Goal: Transaction & Acquisition: Purchase product/service

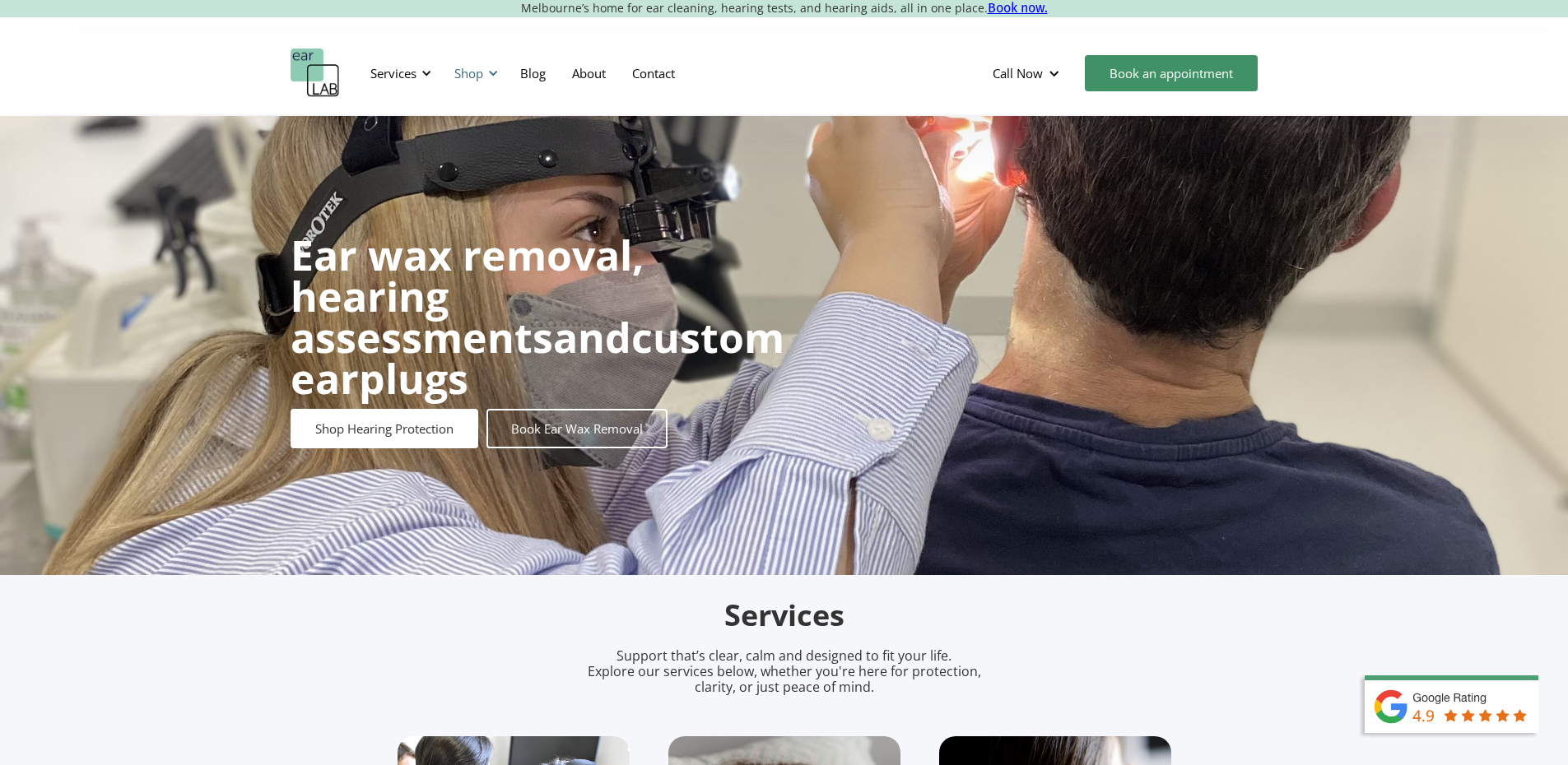
click at [474, 82] on div "Shop" at bounding box center [473, 74] width 58 height 50
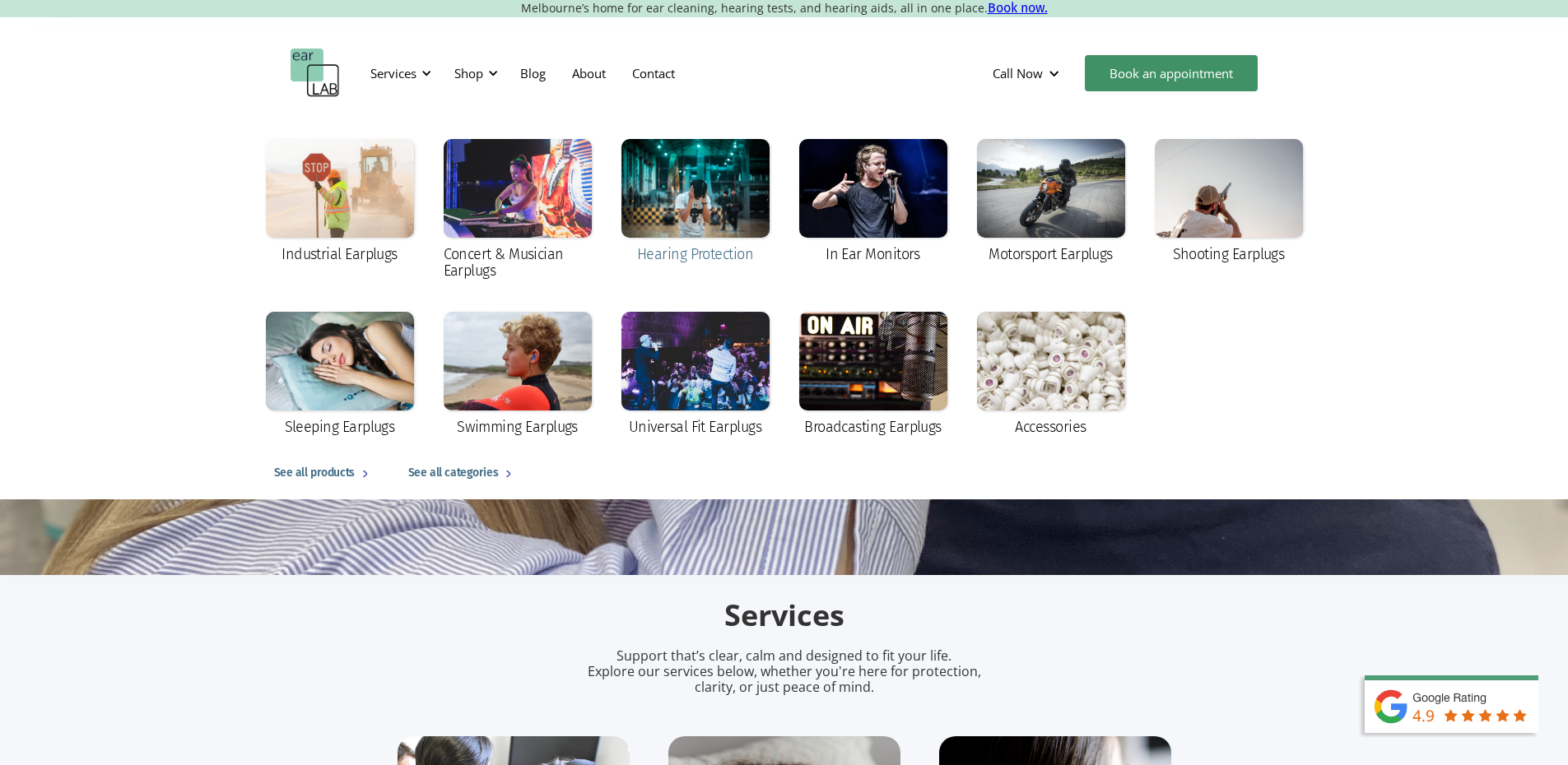
click at [721, 198] on div at bounding box center [695, 188] width 148 height 98
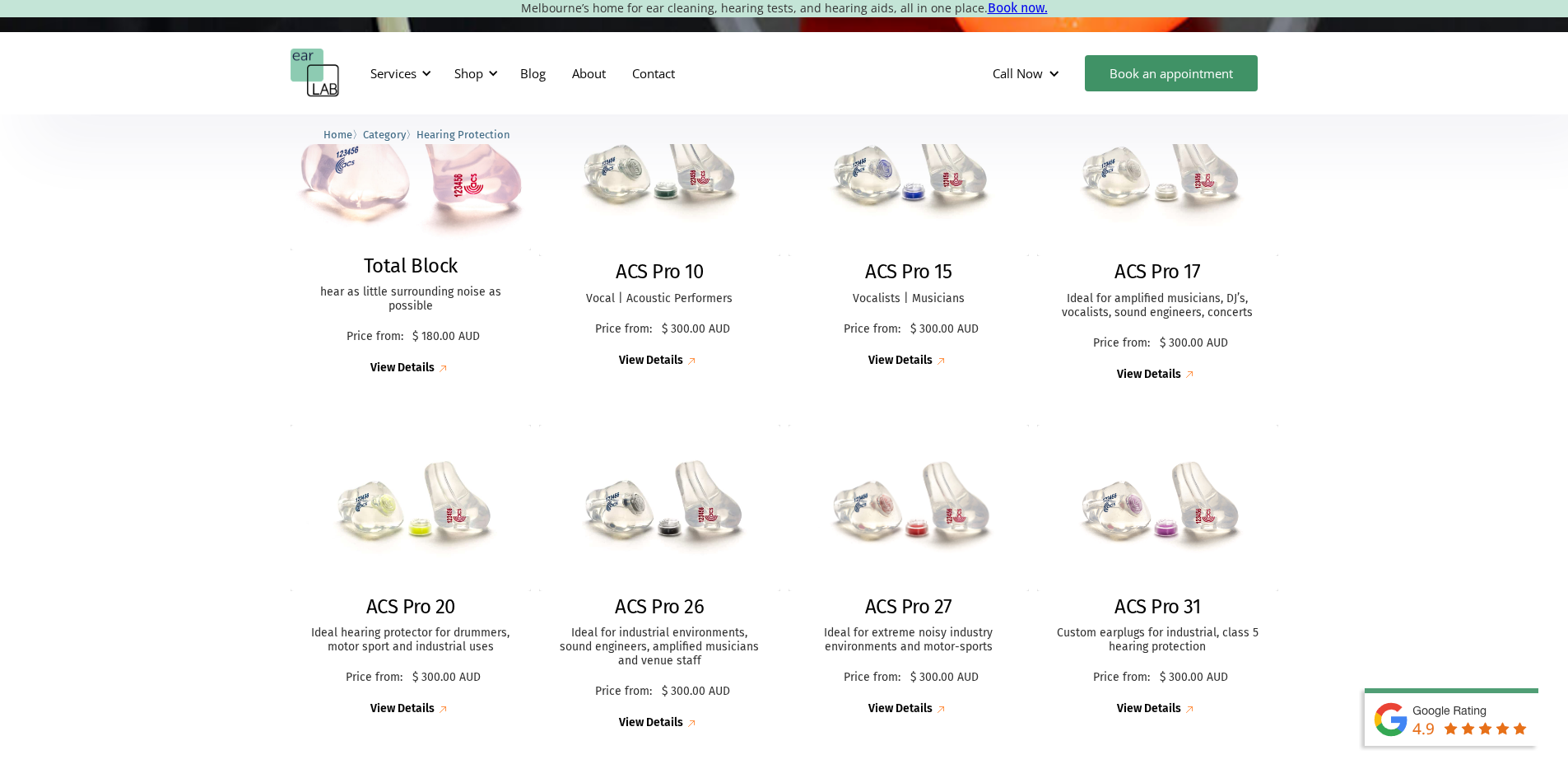
scroll to position [576, 0]
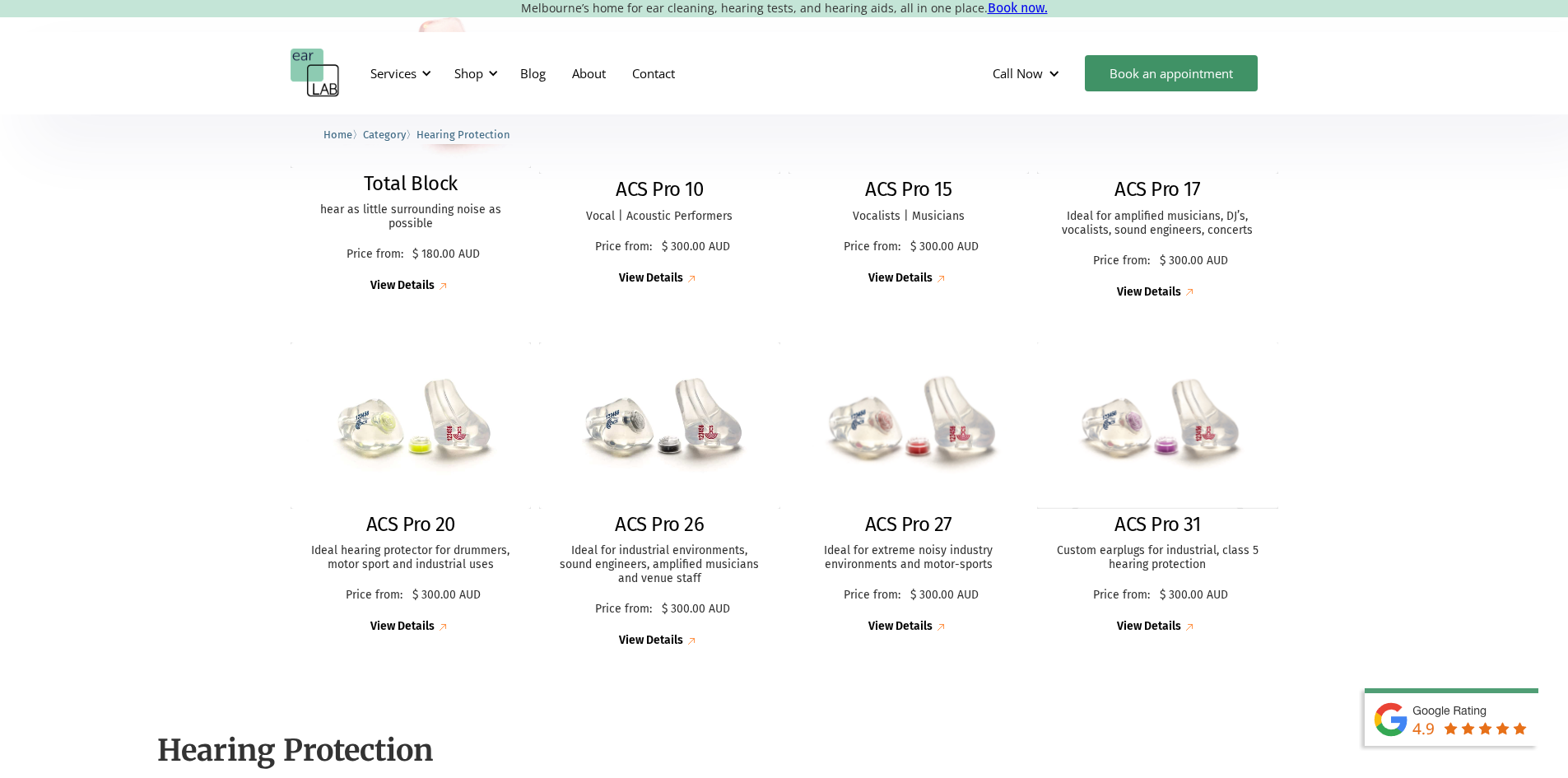
click at [913, 565] on p "Ideal for extreme noisy industry environments and motor-sports" at bounding box center [910, 557] width 208 height 28
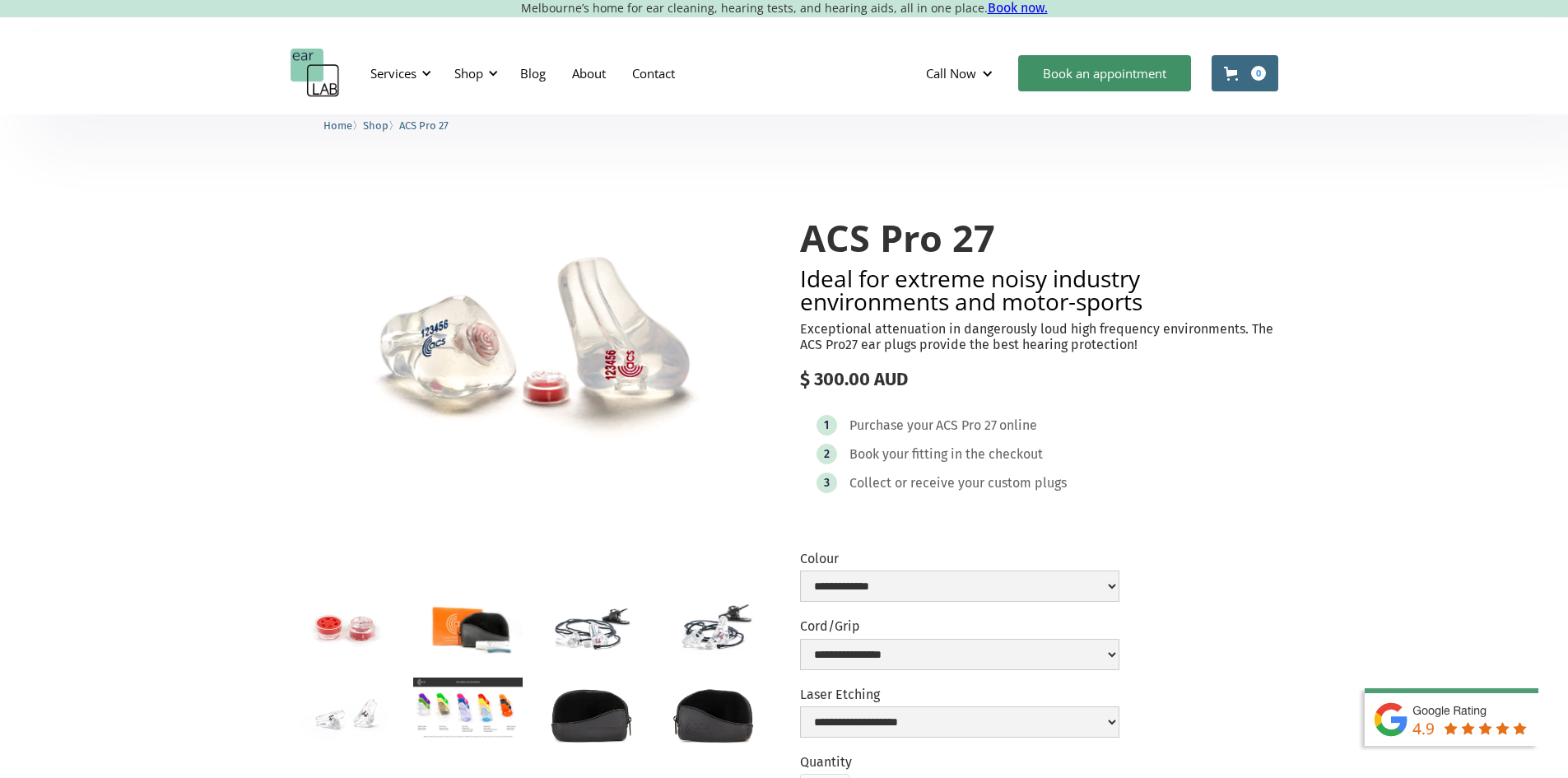
scroll to position [164, 0]
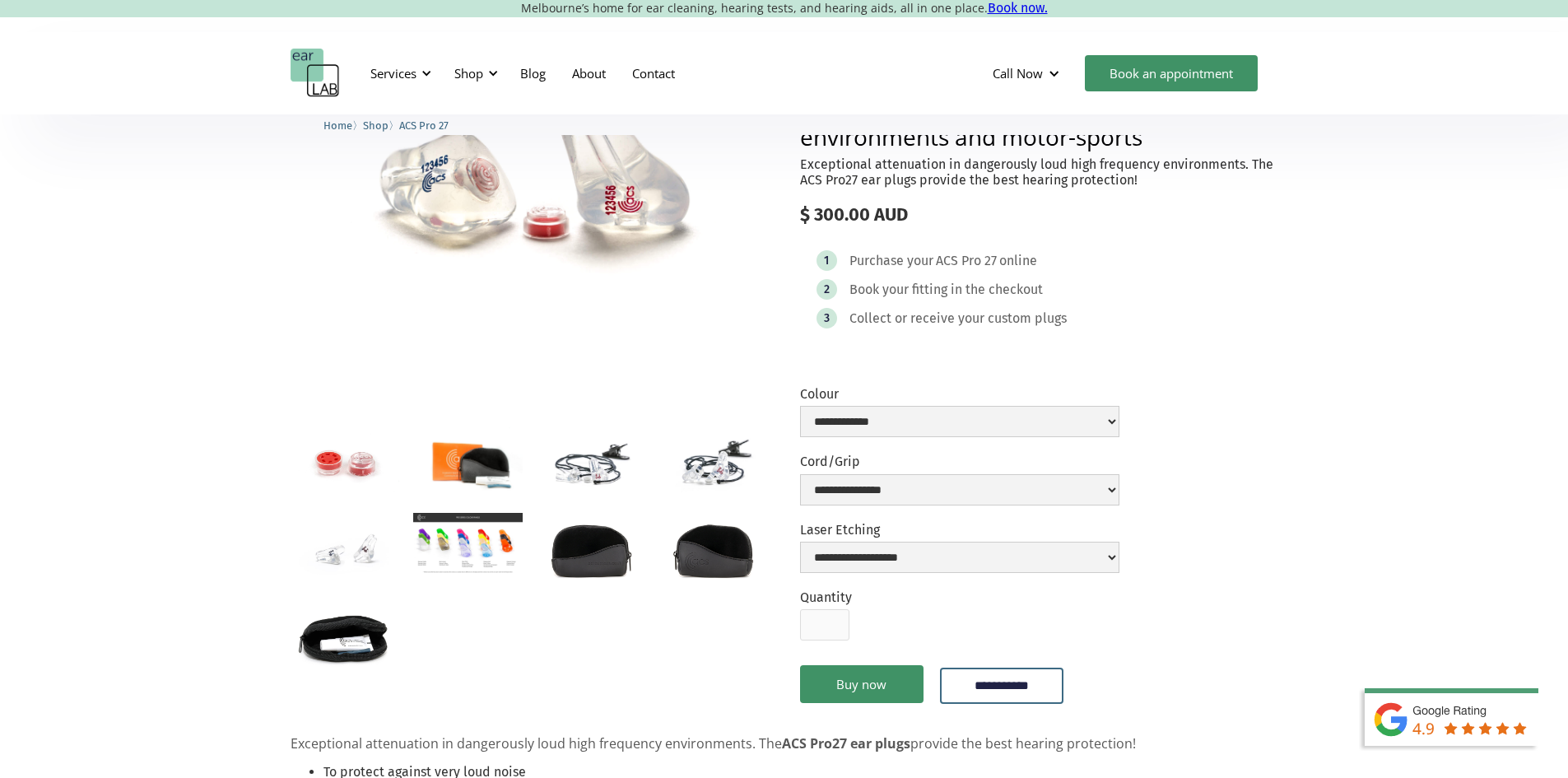
click at [724, 454] on img "open lightbox" at bounding box center [713, 463] width 110 height 73
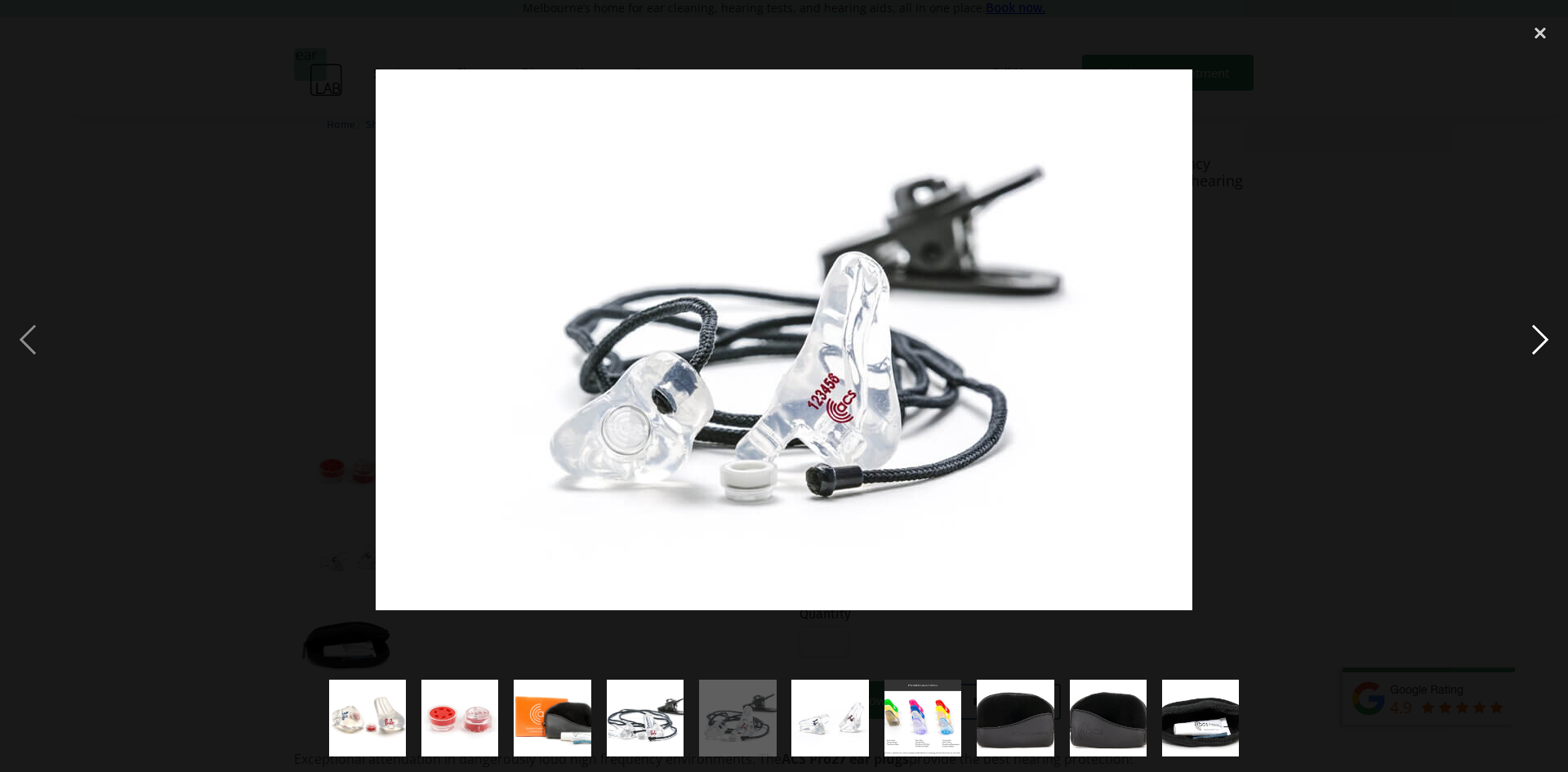
click at [1555, 337] on div "next image" at bounding box center [1540, 340] width 56 height 649
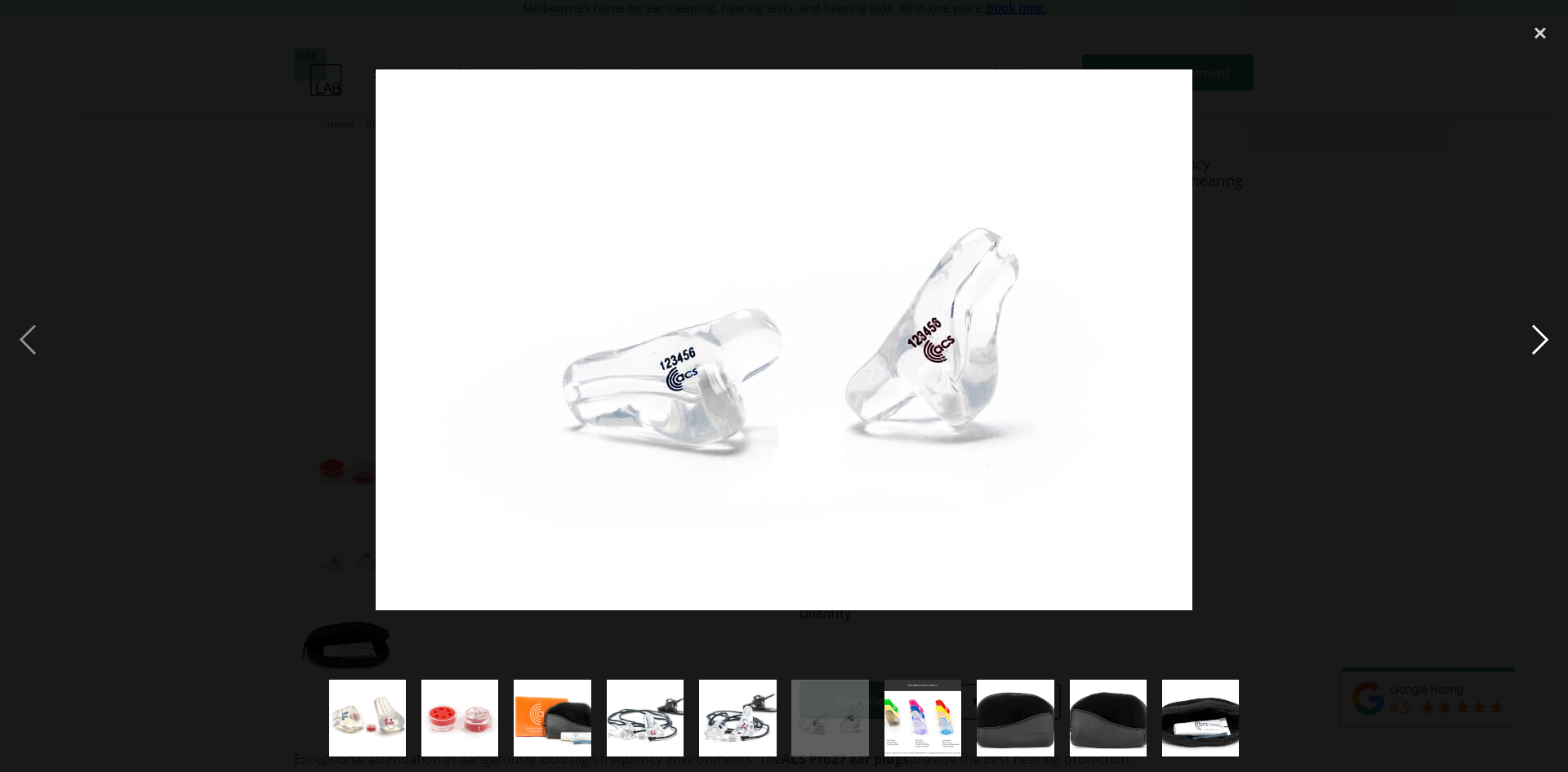
click at [1555, 357] on div "next image" at bounding box center [1540, 340] width 56 height 649
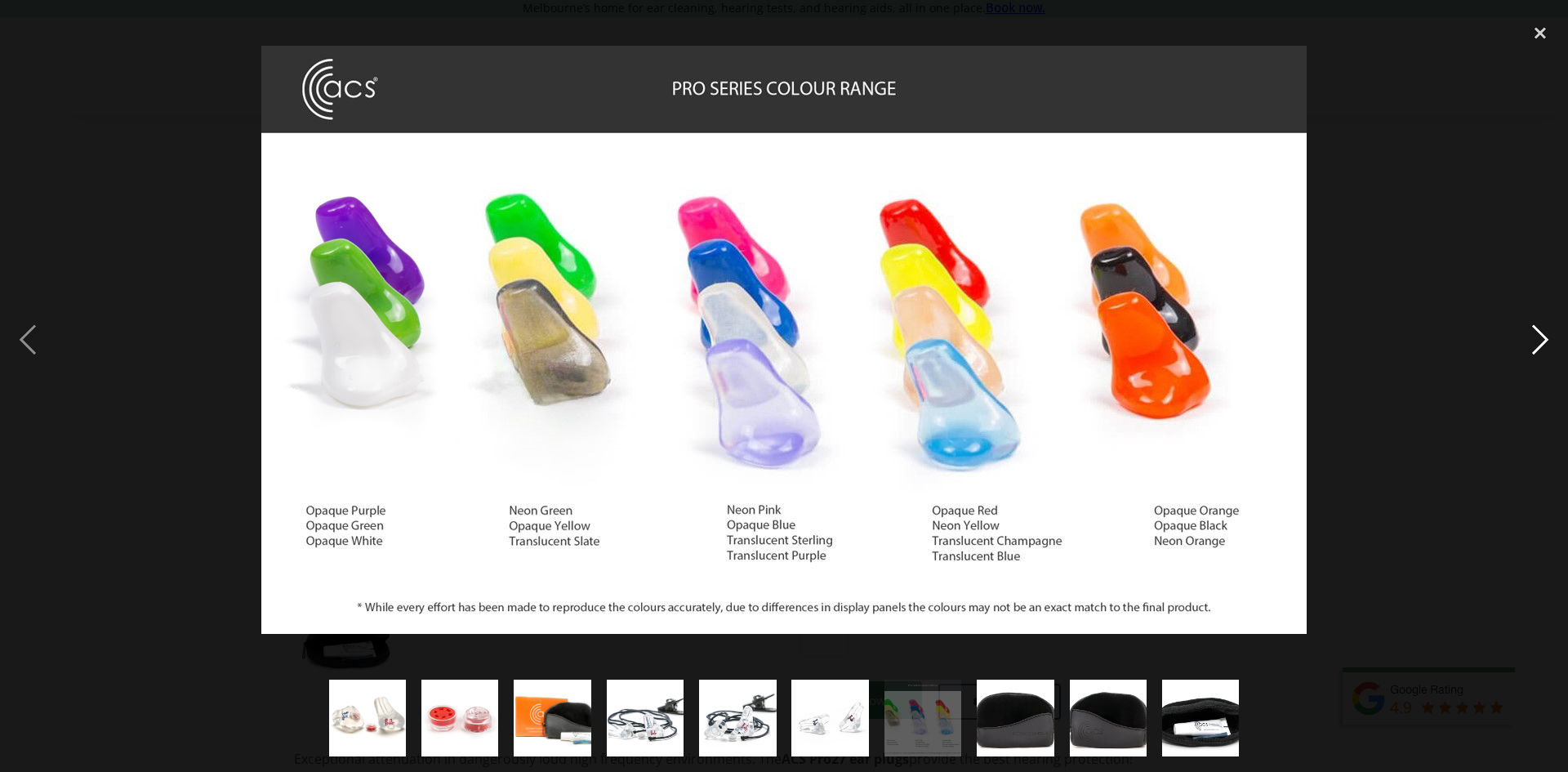
click at [1552, 345] on div "next image" at bounding box center [1540, 340] width 56 height 649
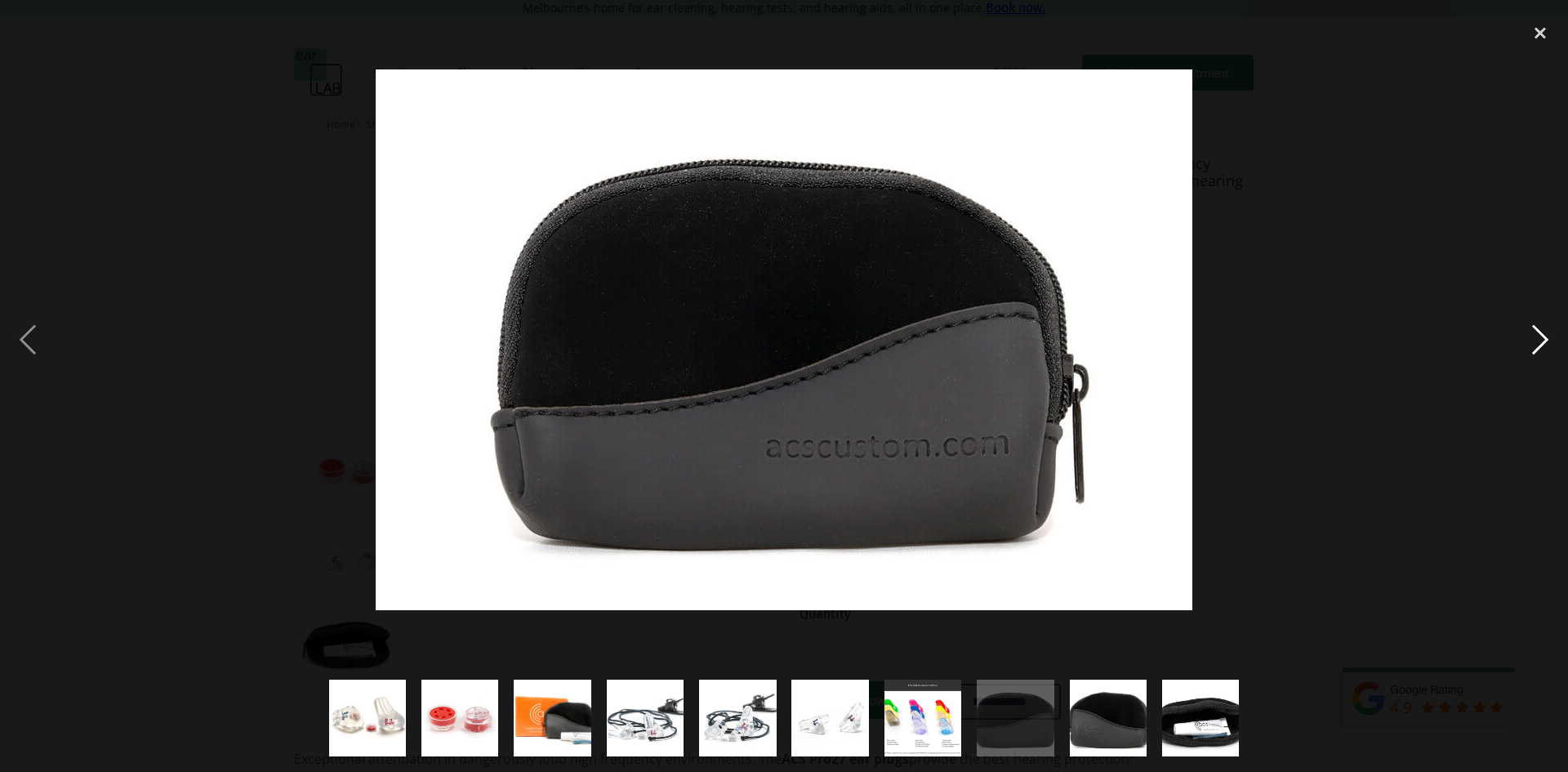
click at [1547, 340] on div "next image" at bounding box center [1540, 340] width 56 height 649
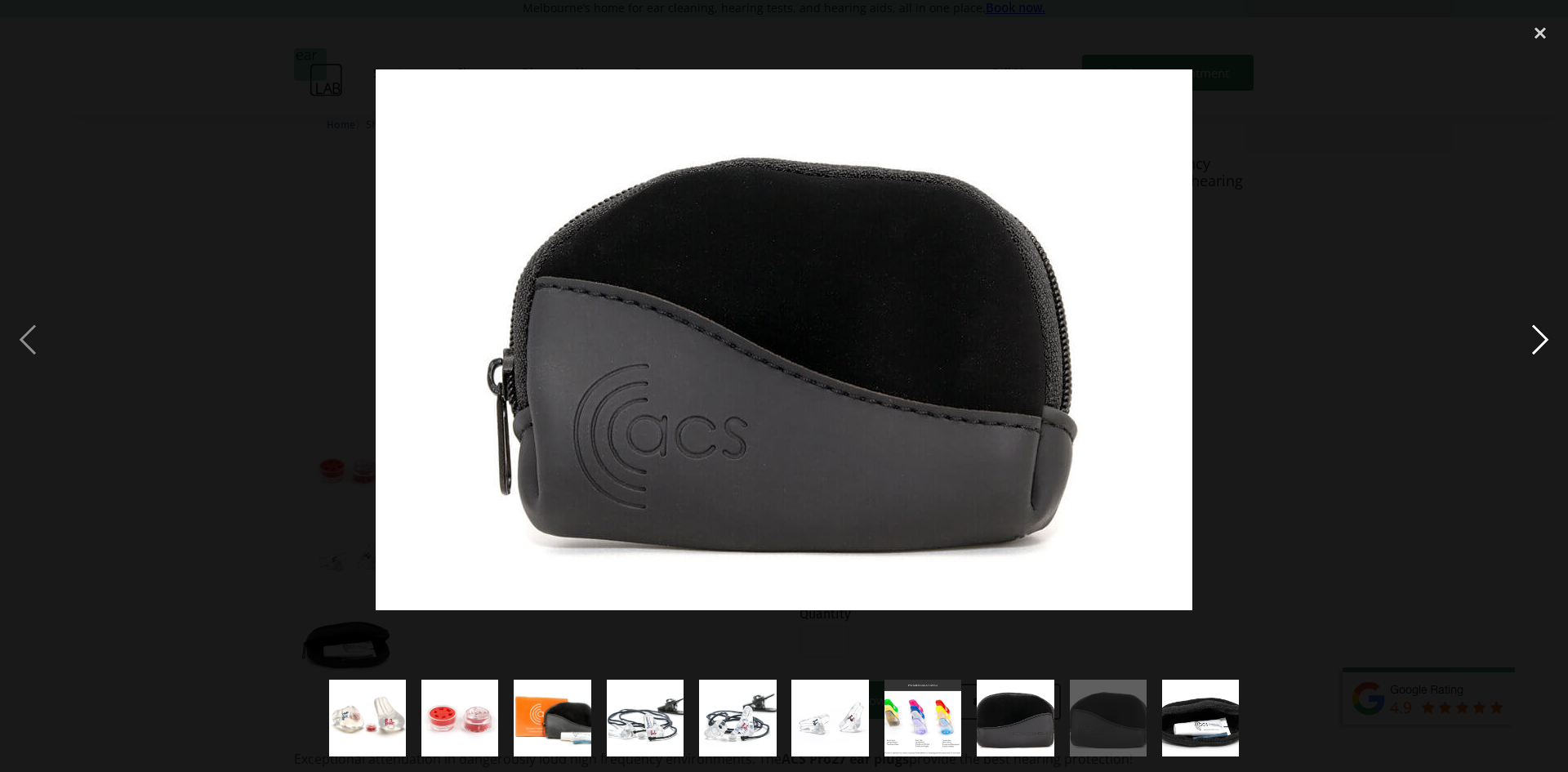
click at [1546, 340] on div "next image" at bounding box center [1540, 340] width 56 height 649
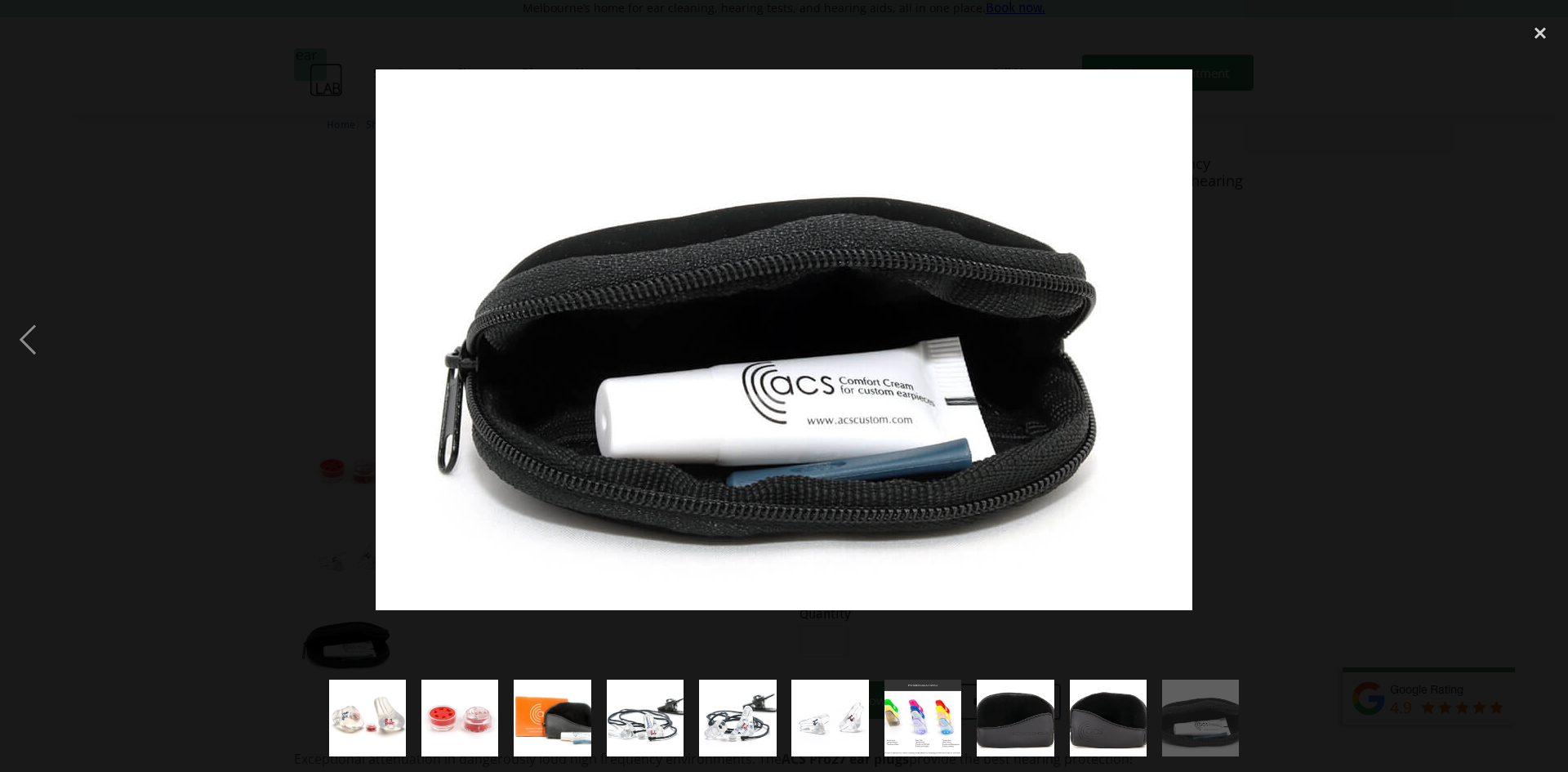
click at [1546, 340] on div "next image" at bounding box center [1540, 340] width 56 height 649
click at [1481, 364] on div at bounding box center [784, 340] width 1568 height 649
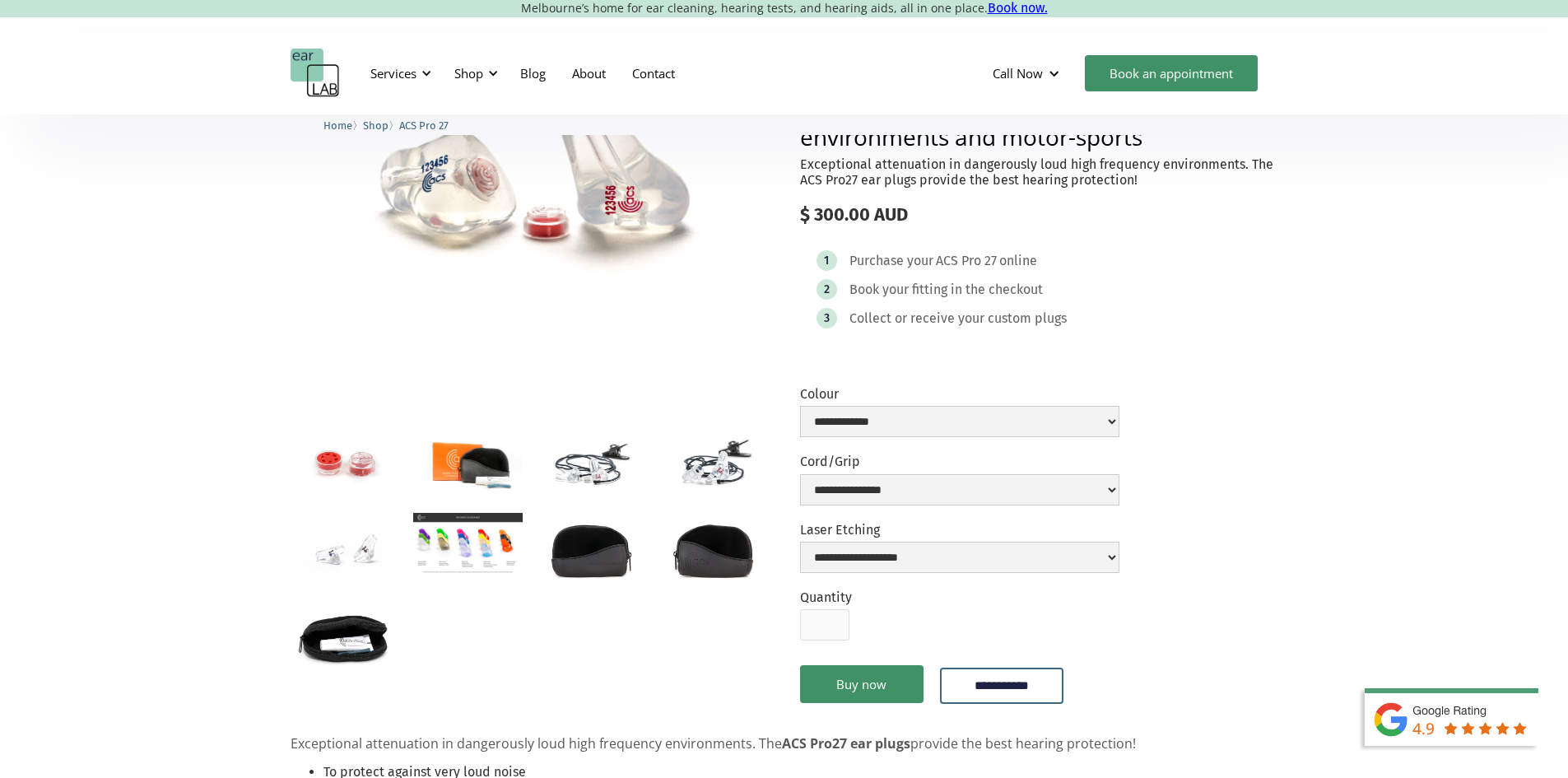
click at [600, 466] on img "open lightbox" at bounding box center [591, 463] width 110 height 73
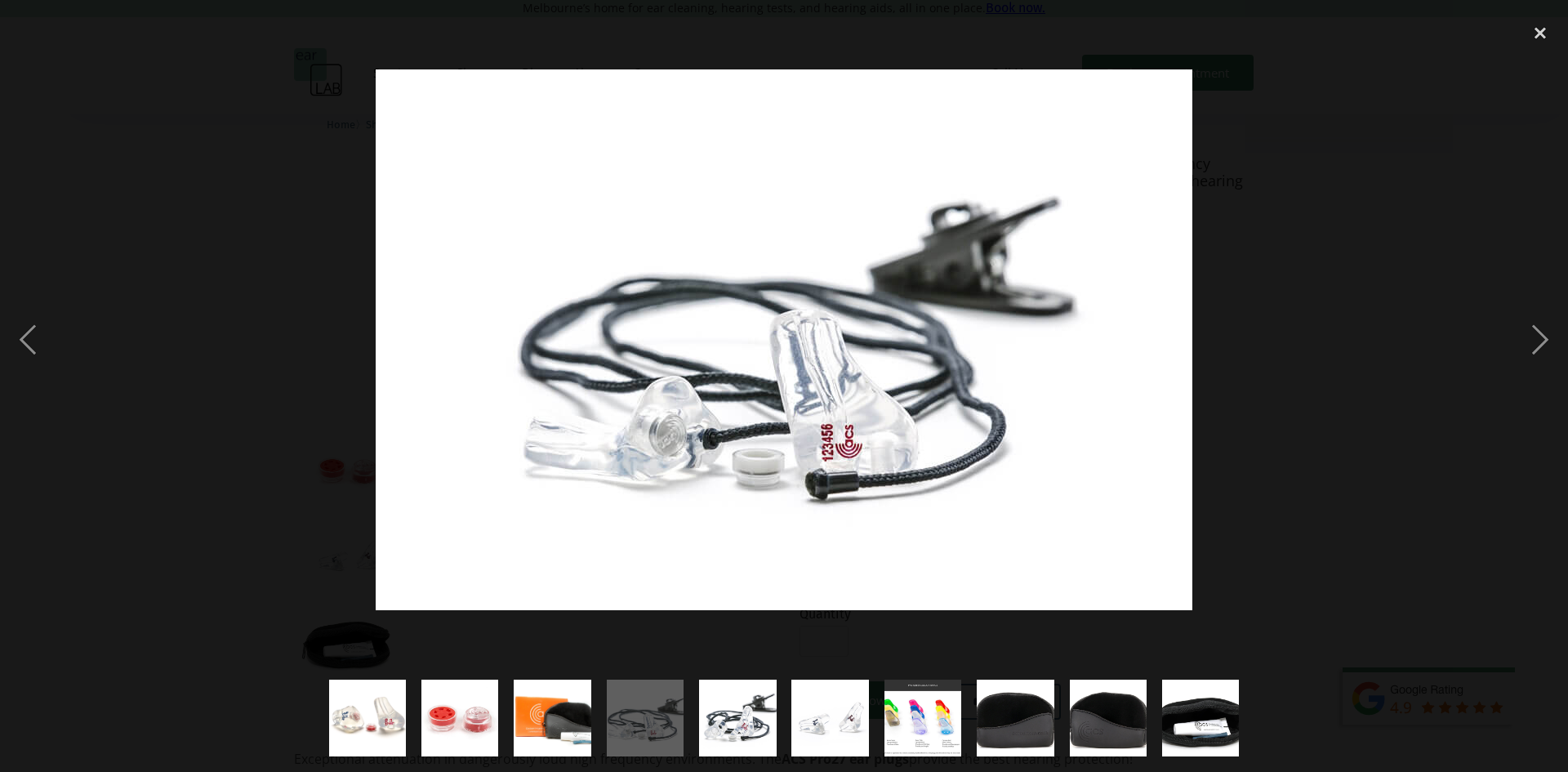
click at [1272, 507] on div at bounding box center [784, 340] width 1568 height 649
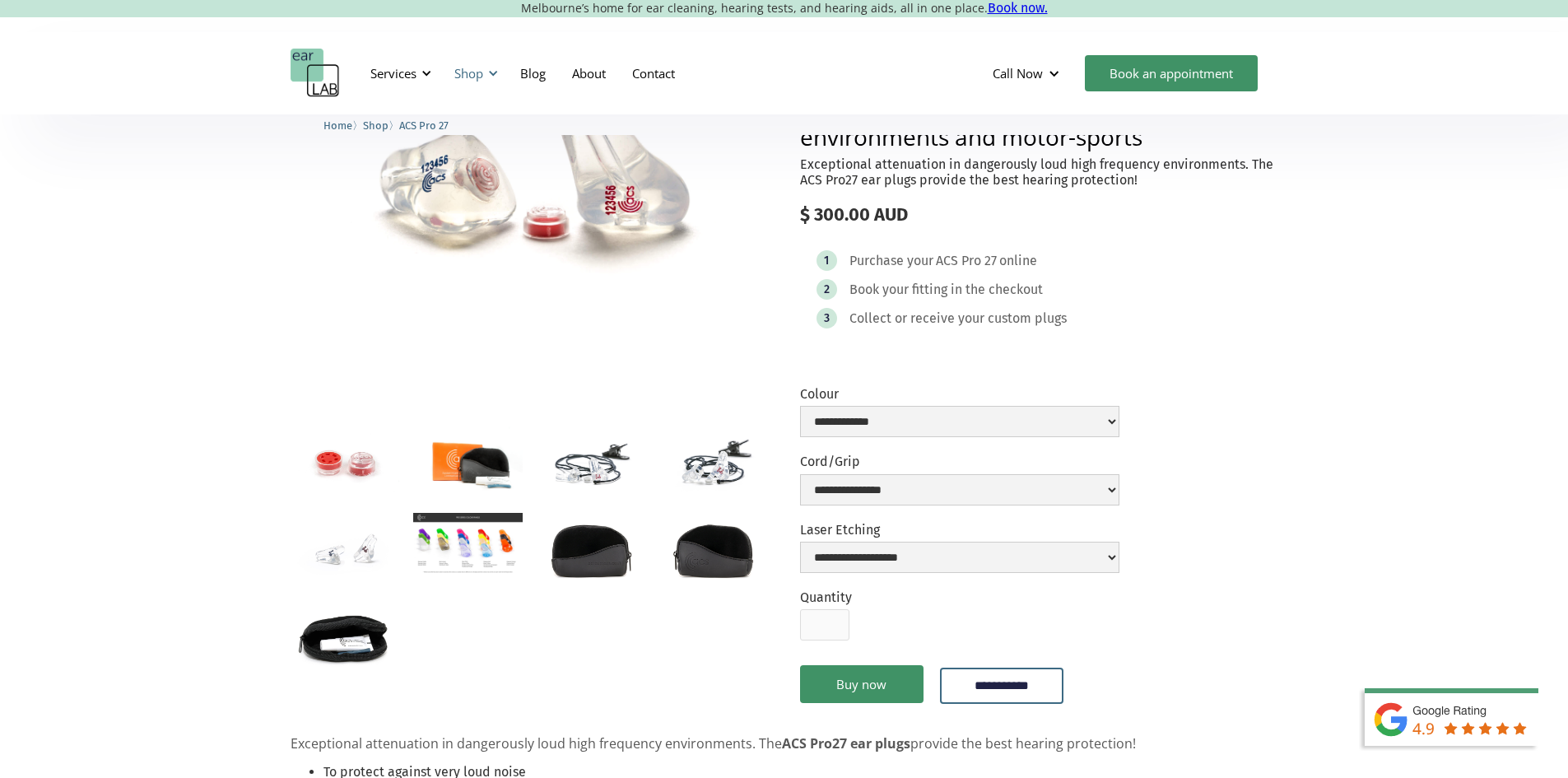
click at [464, 75] on div "Shop" at bounding box center [469, 73] width 29 height 16
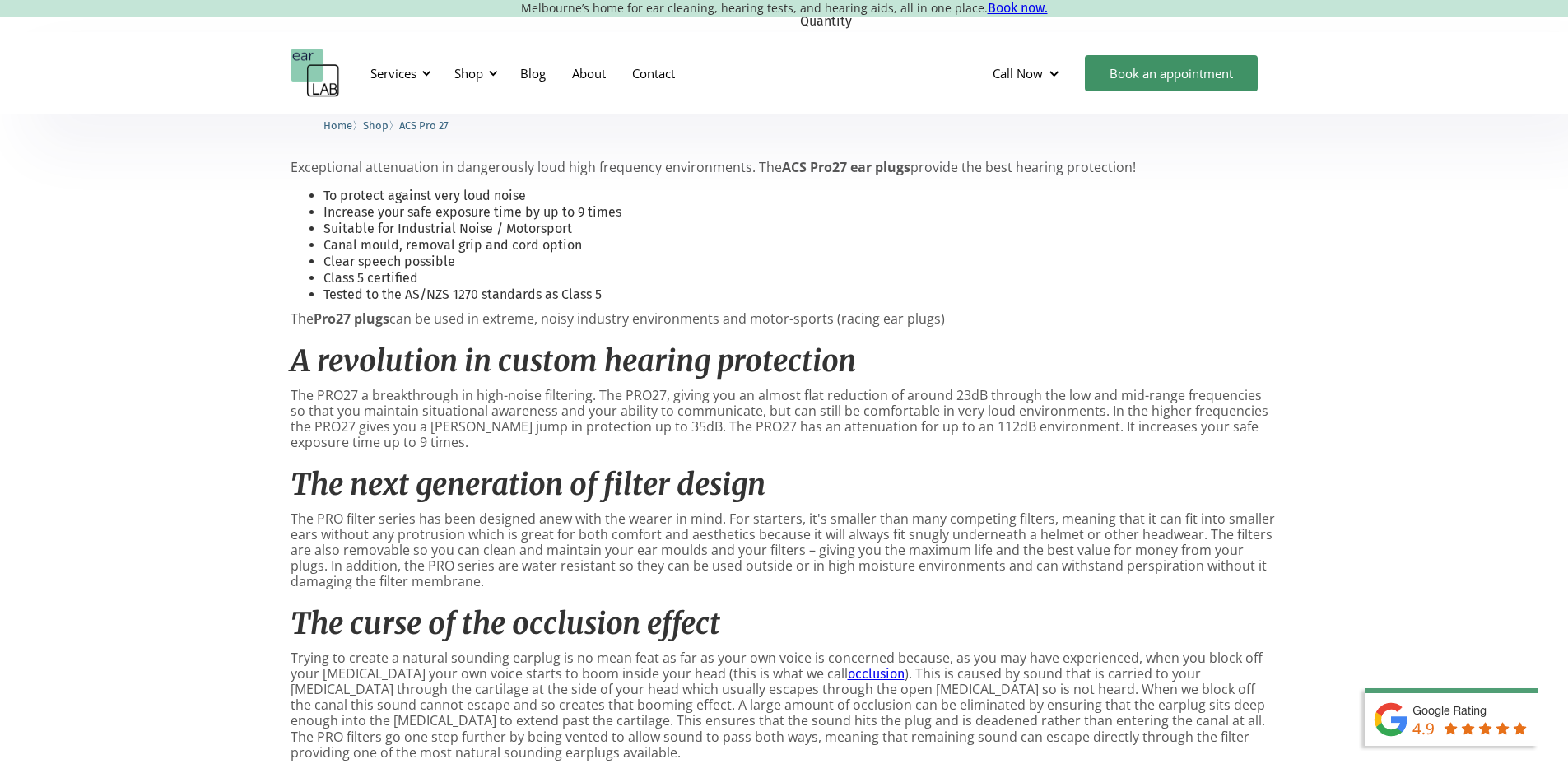
scroll to position [823, 0]
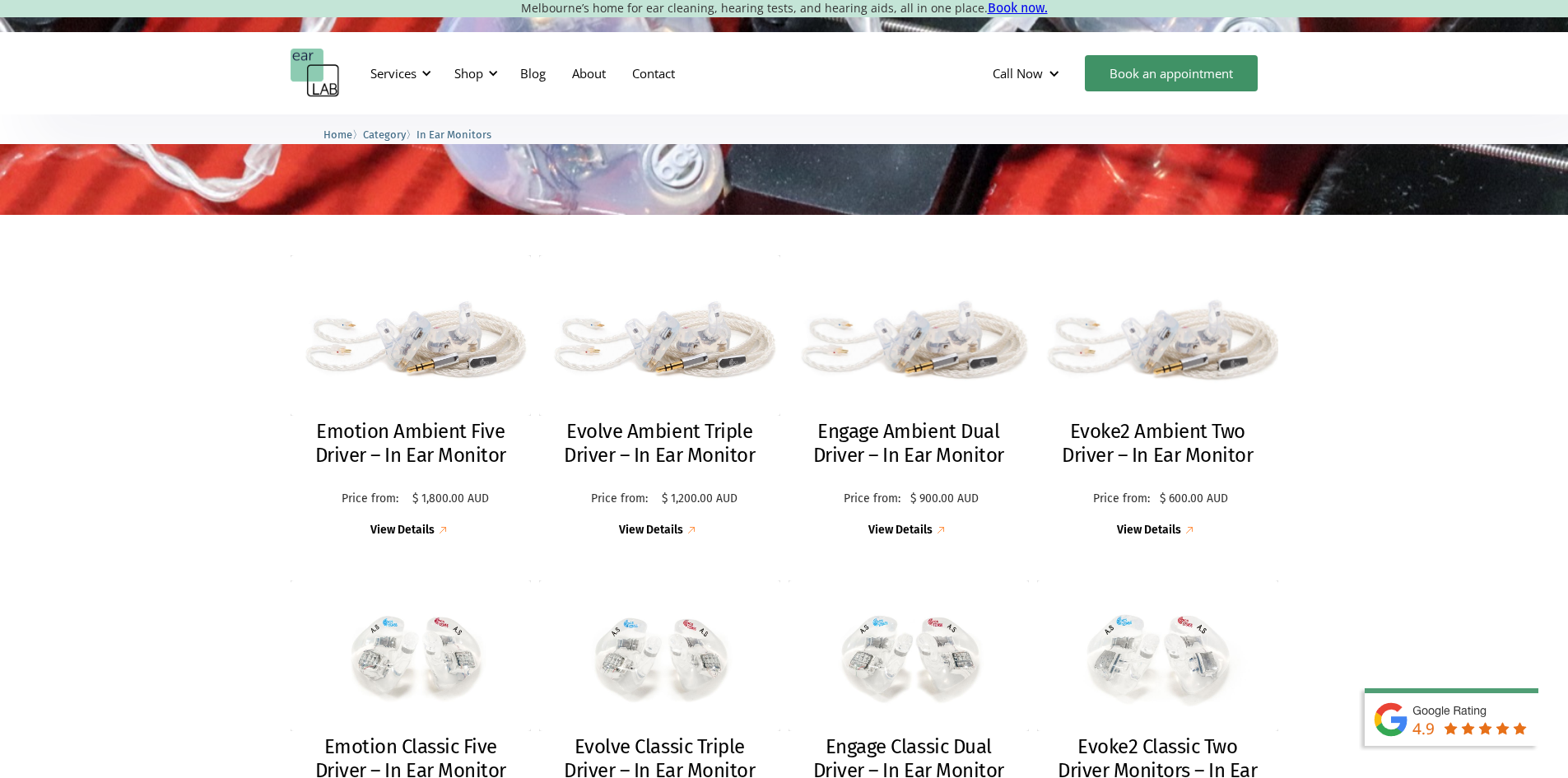
scroll to position [659, 0]
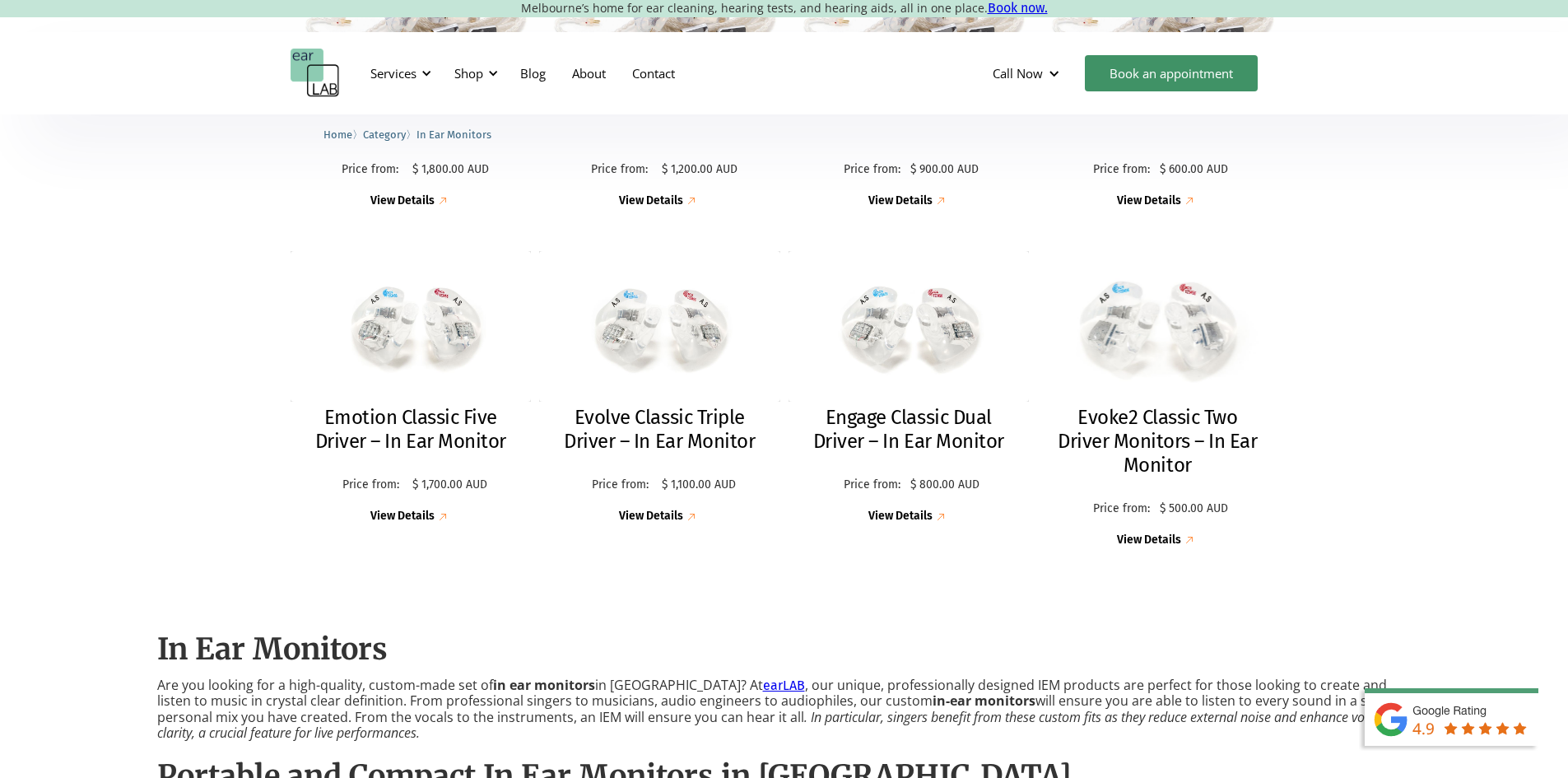
click at [1194, 436] on h2 "Evoke2 Classic Two Driver Monitors – In Ear Monitor" at bounding box center [1158, 442] width 208 height 71
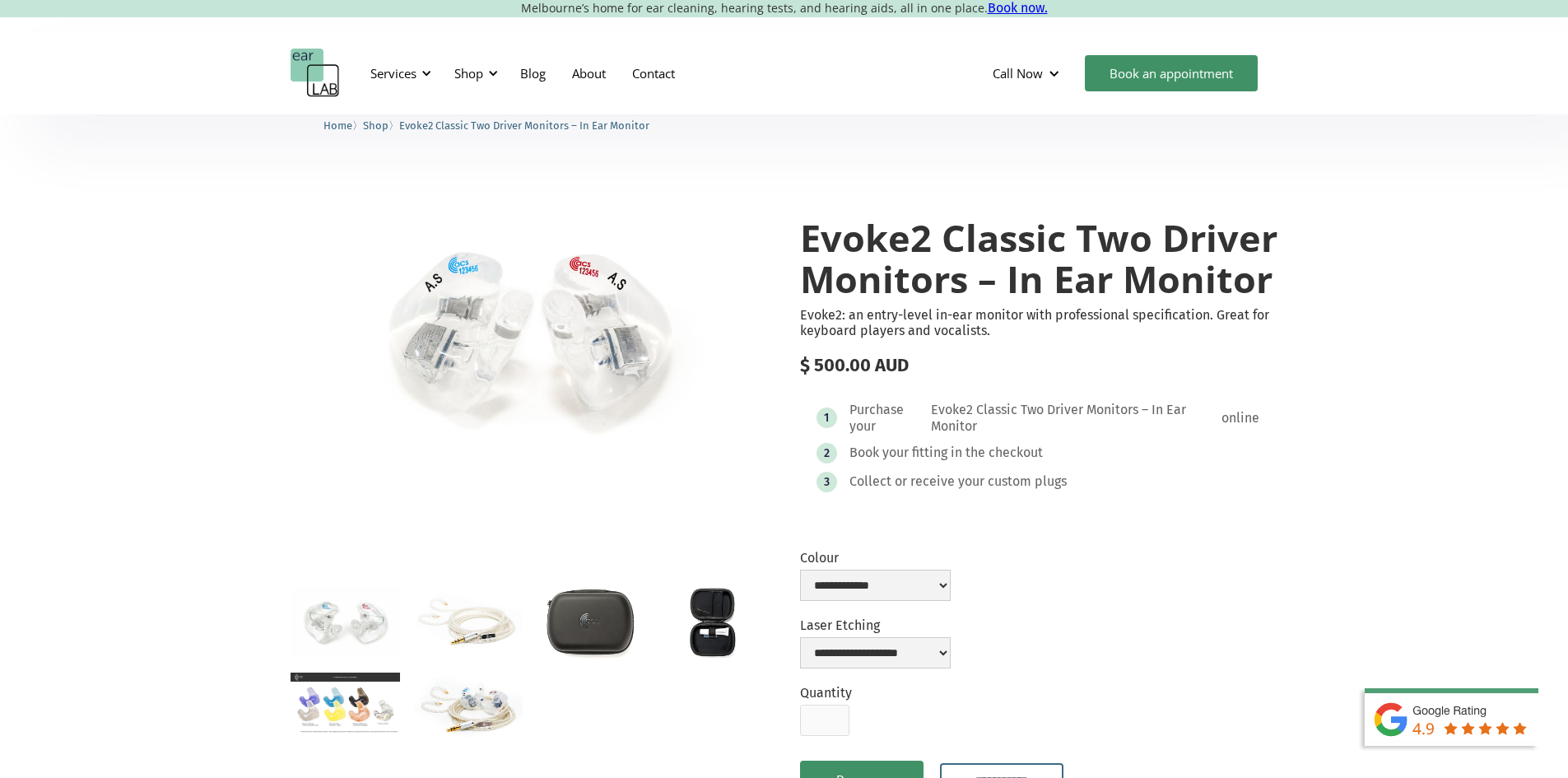
click at [342, 603] on img "open lightbox" at bounding box center [345, 621] width 110 height 70
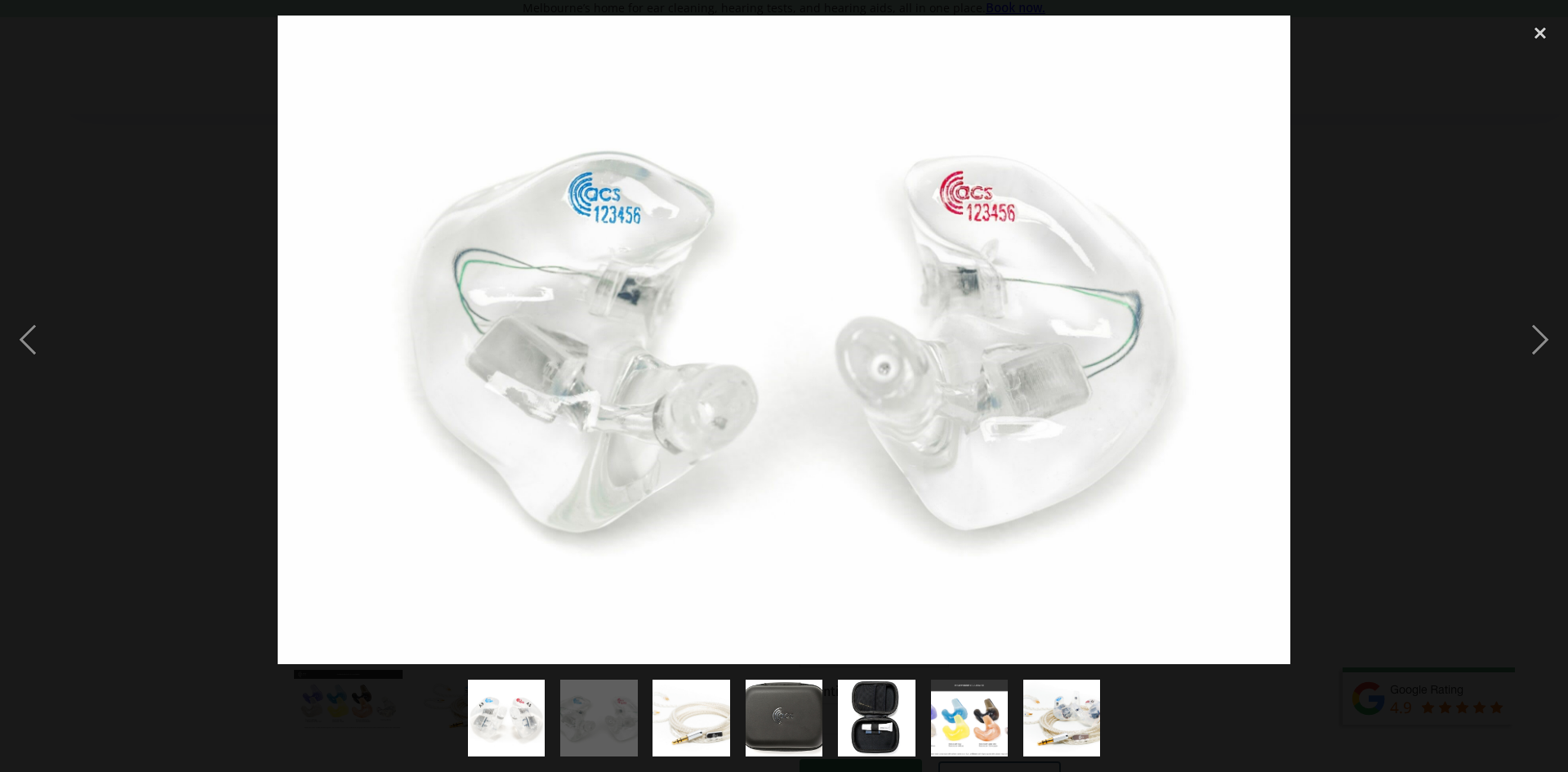
click at [1333, 453] on div at bounding box center [784, 340] width 1568 height 649
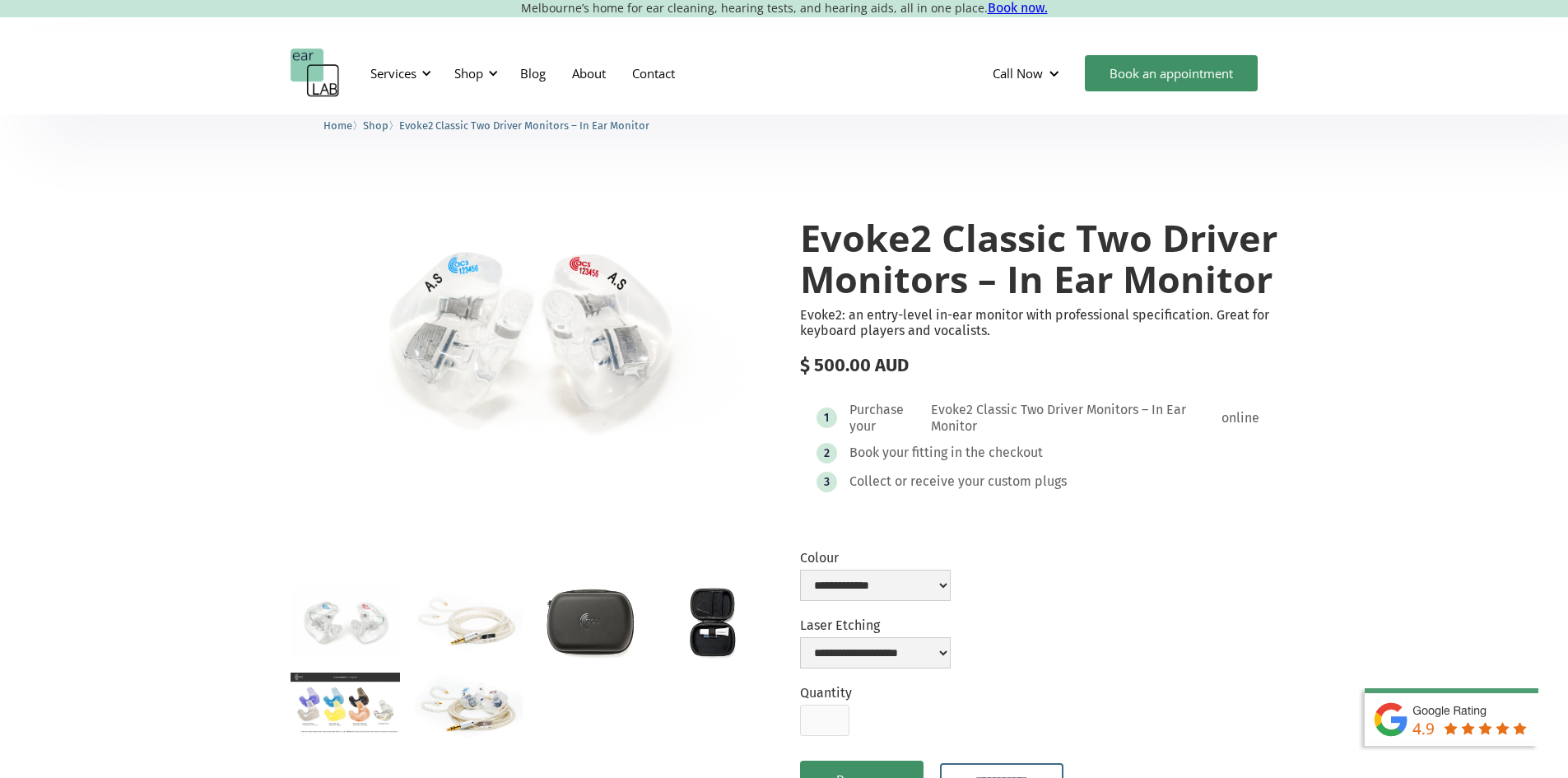
click at [592, 363] on img "open lightbox" at bounding box center [529, 334] width 479 height 299
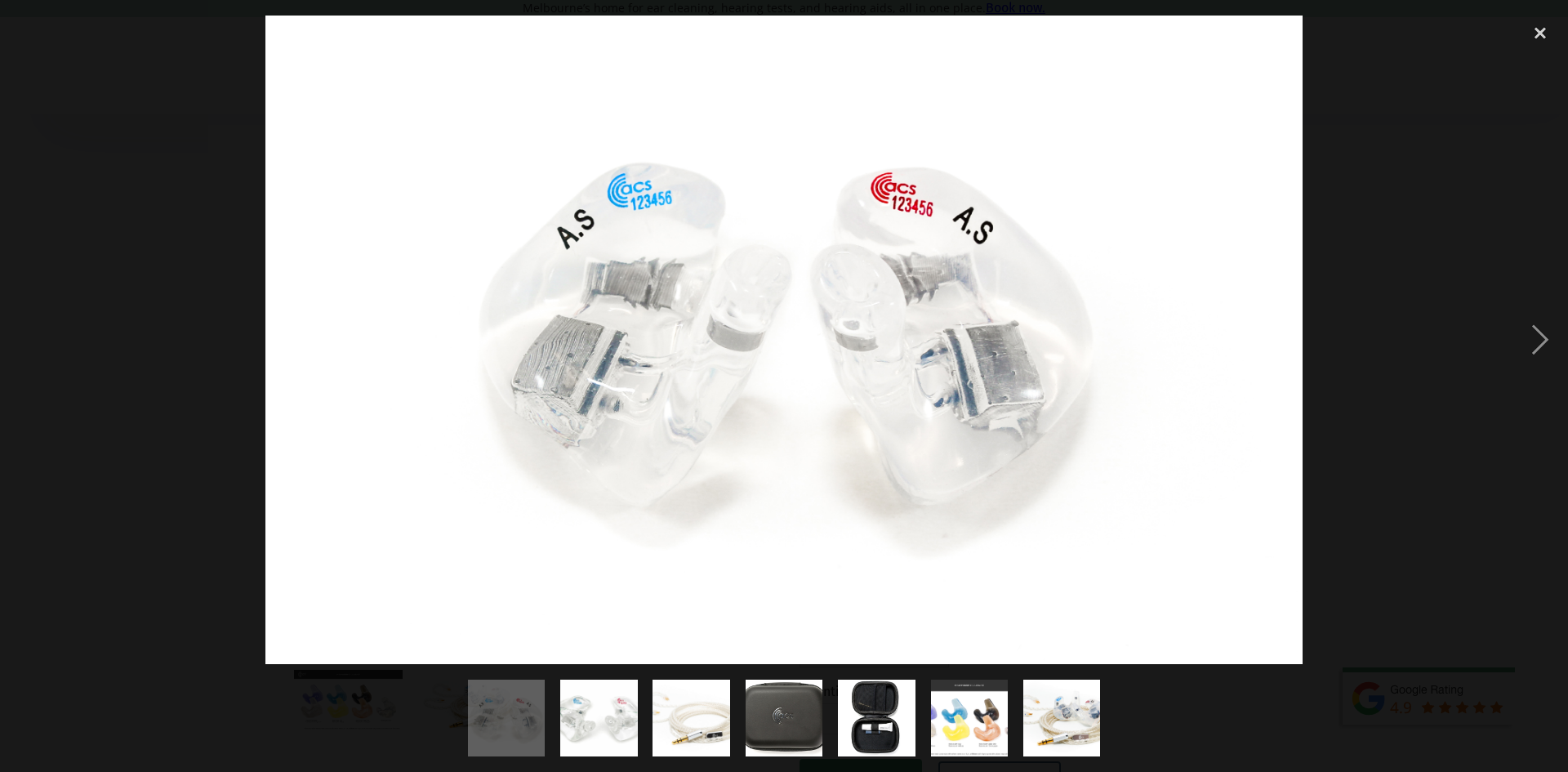
click at [1386, 489] on div at bounding box center [784, 340] width 1568 height 649
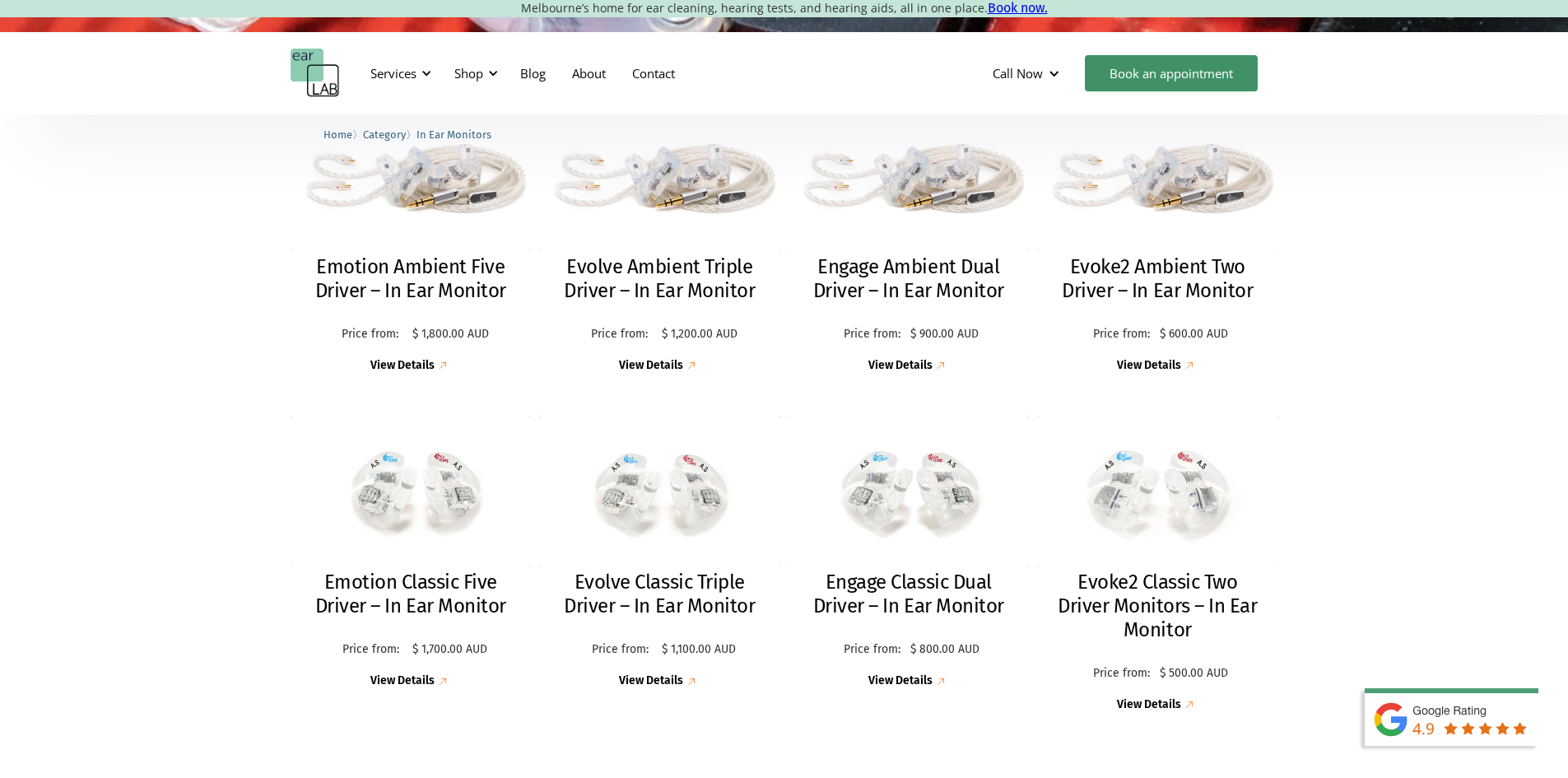
scroll to position [412, 0]
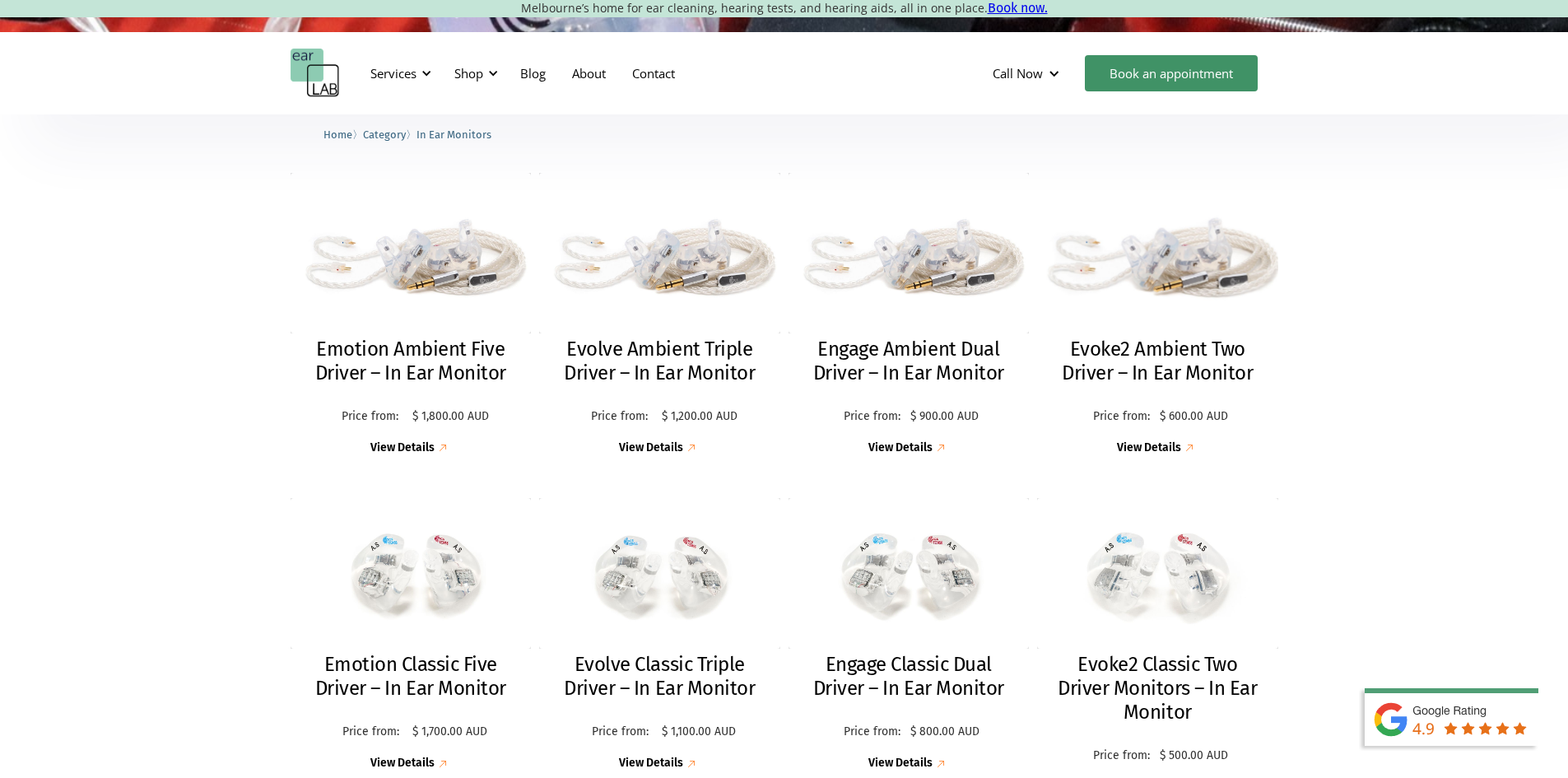
click at [1236, 365] on h2 "Evoke2 Ambient Two Driver – In Ear Monitor" at bounding box center [1158, 361] width 208 height 48
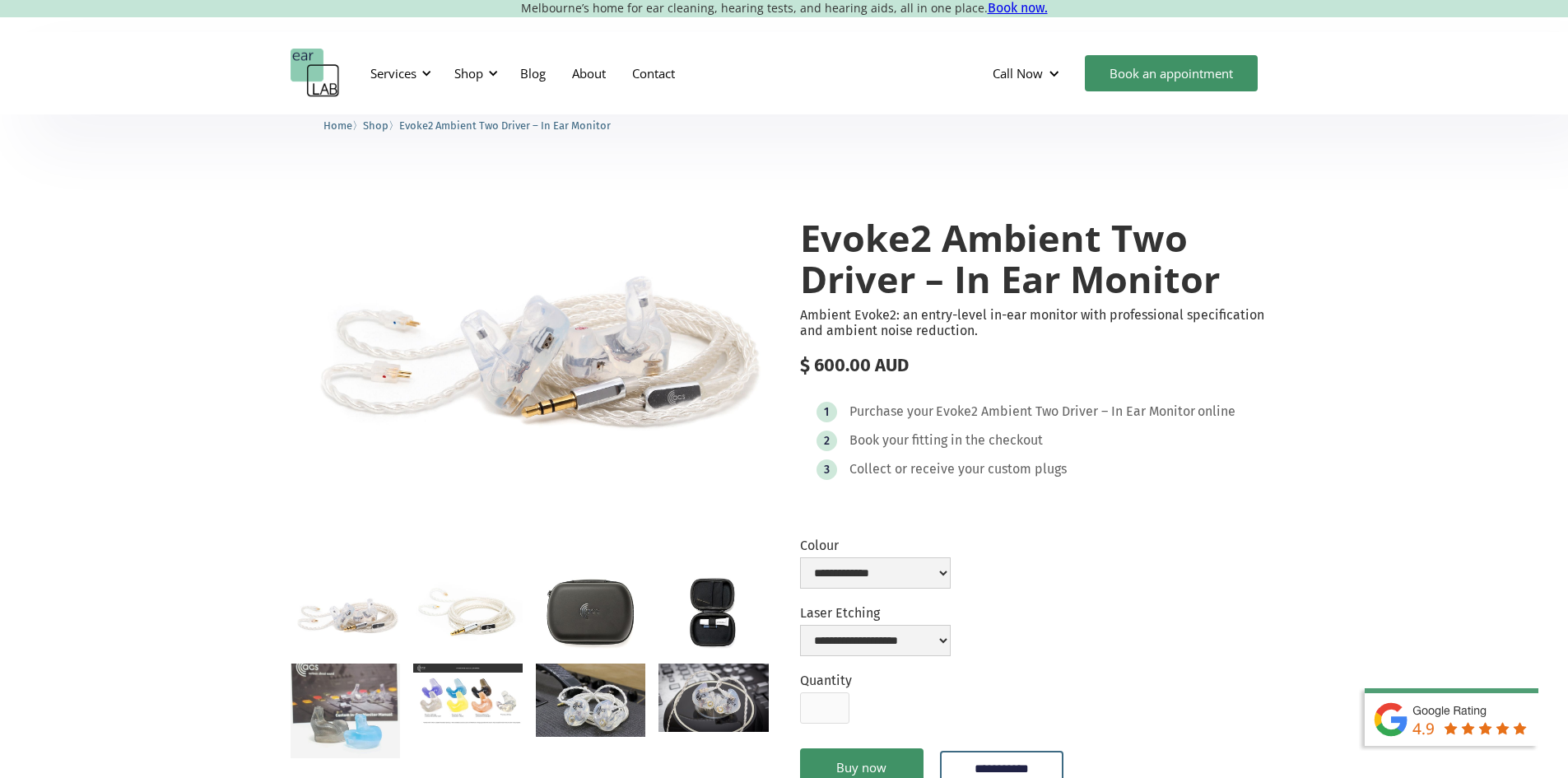
click at [385, 636] on img "open lightbox" at bounding box center [345, 614] width 110 height 74
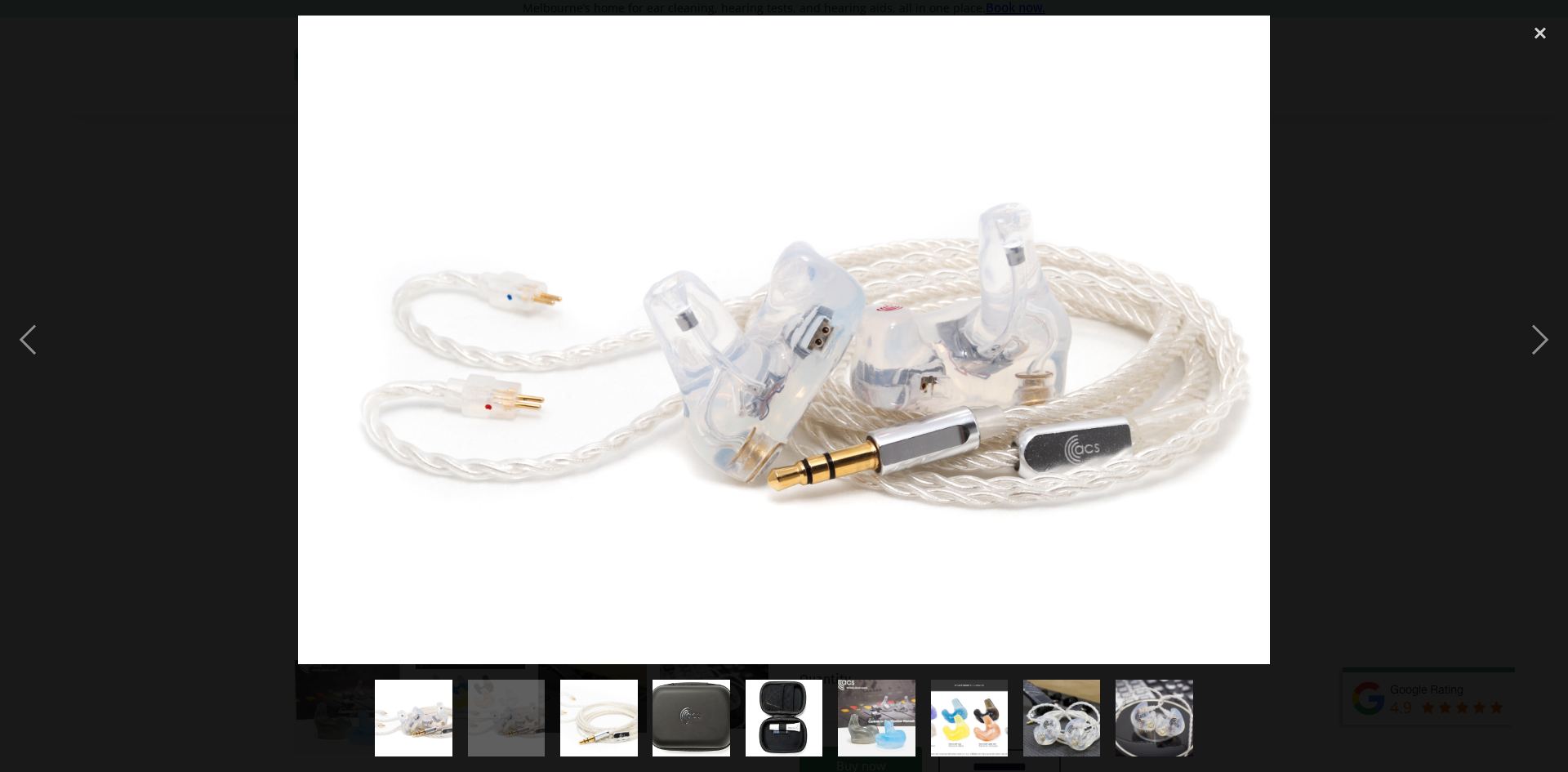
click at [851, 699] on img "show item 6 of 9" at bounding box center [877, 719] width 89 height 78
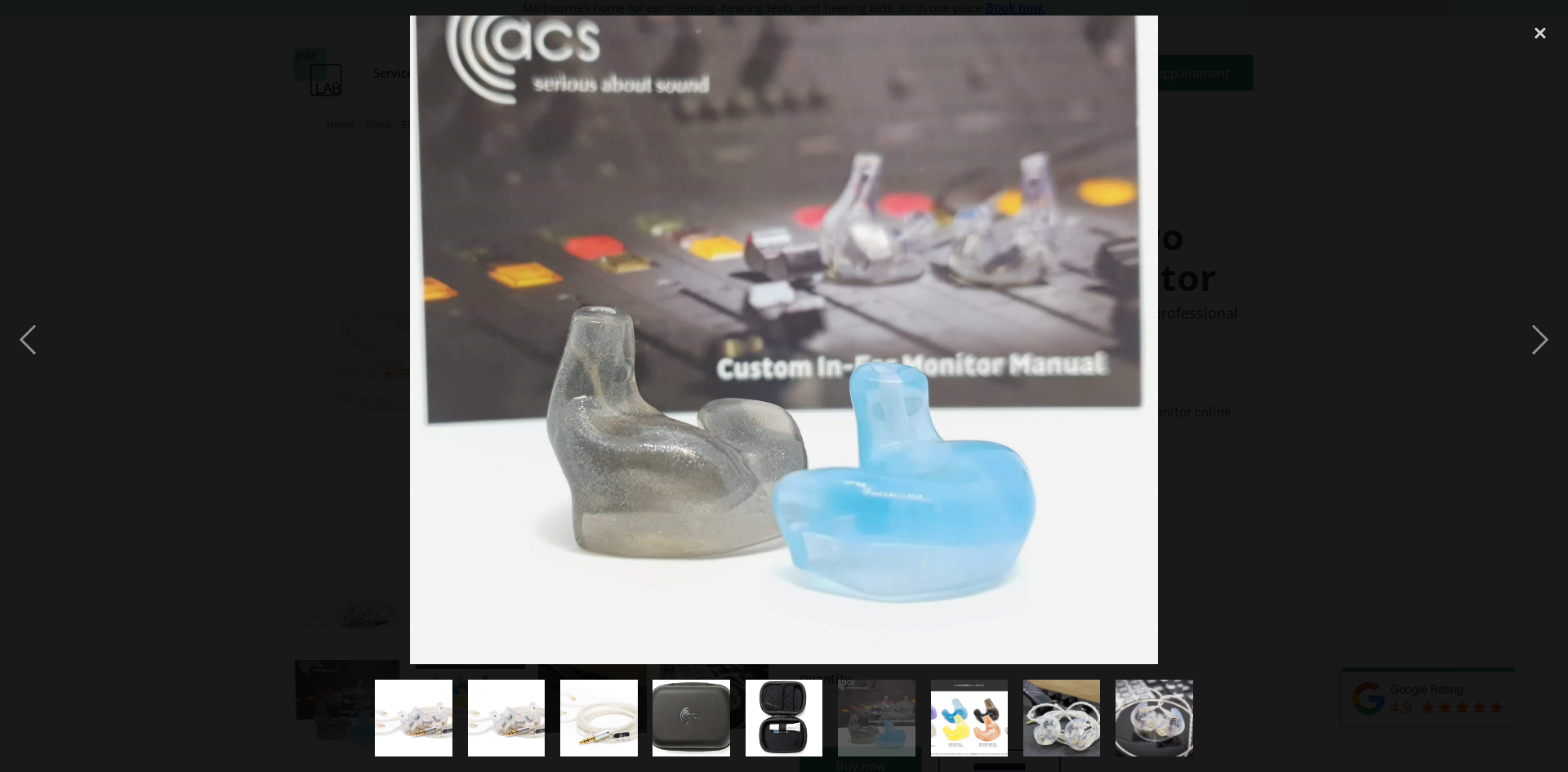
click at [1067, 711] on img "show item 8 of 9" at bounding box center [1062, 719] width 116 height 78
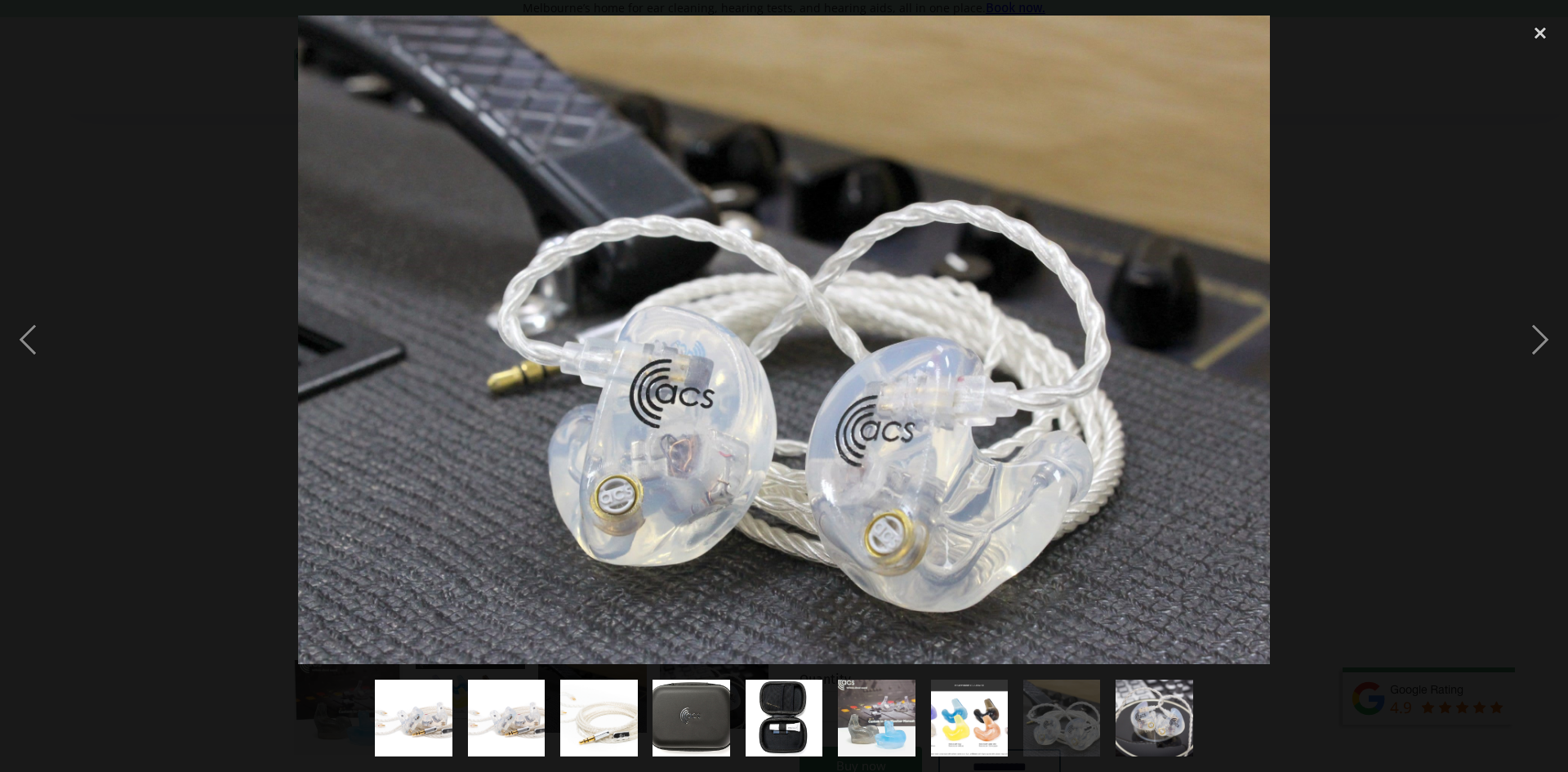
click at [1144, 722] on img "show item 9 of 9" at bounding box center [1155, 719] width 123 height 78
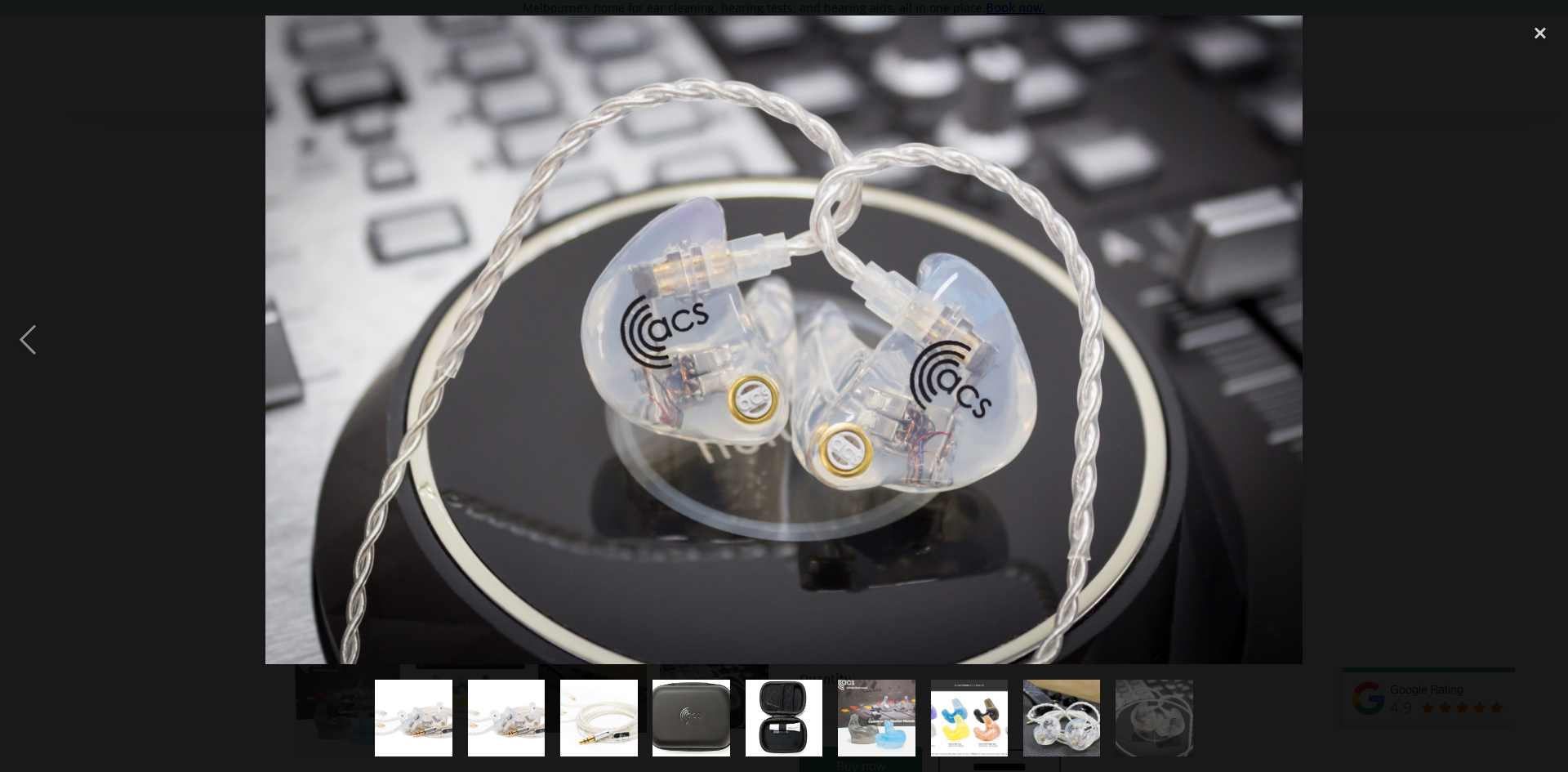
drag, startPoint x: 1536, startPoint y: 28, endPoint x: 1343, endPoint y: 486, distance: 497.0
click at [1343, 486] on div at bounding box center [784, 340] width 1568 height 649
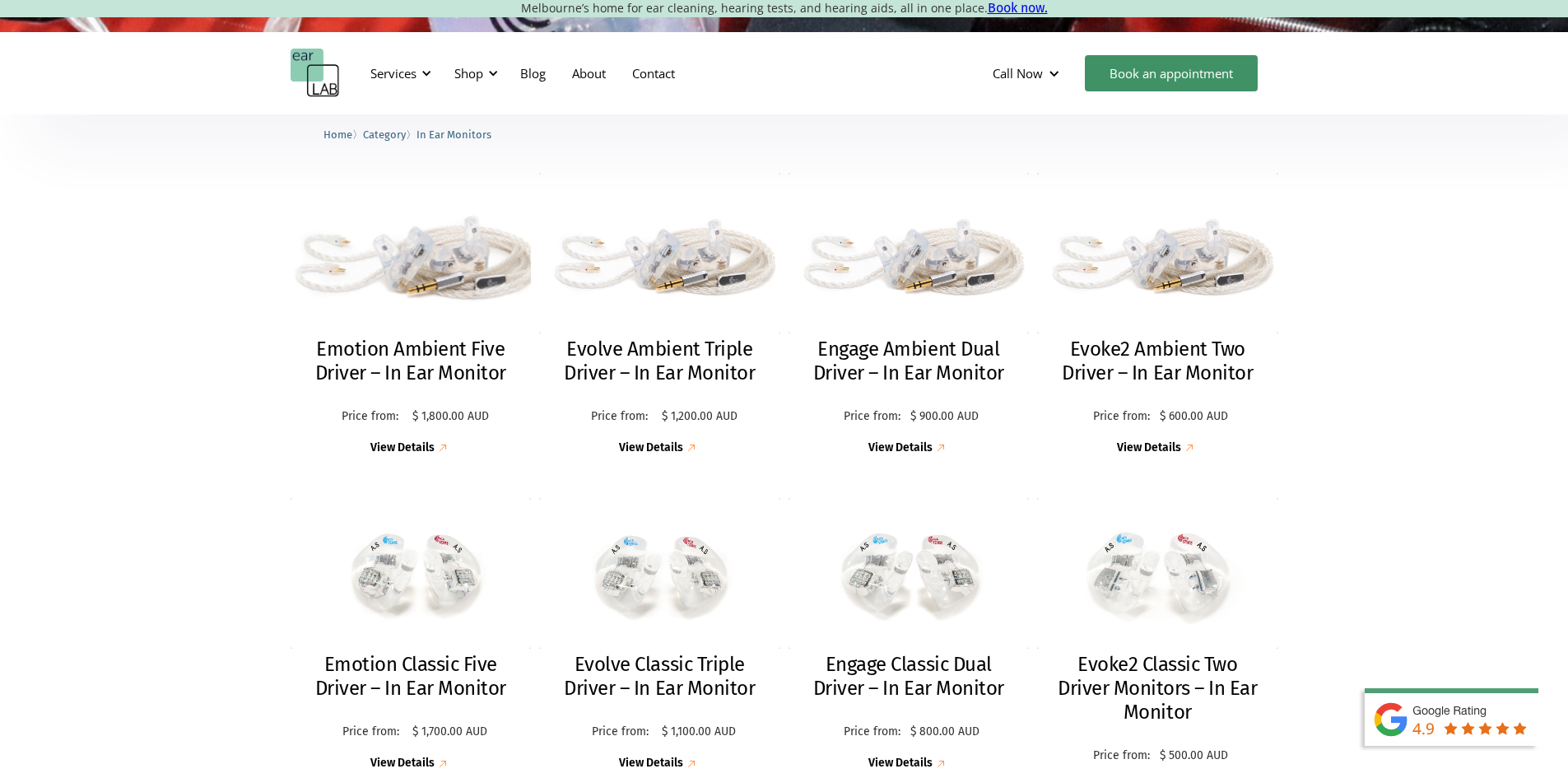
scroll to position [494, 0]
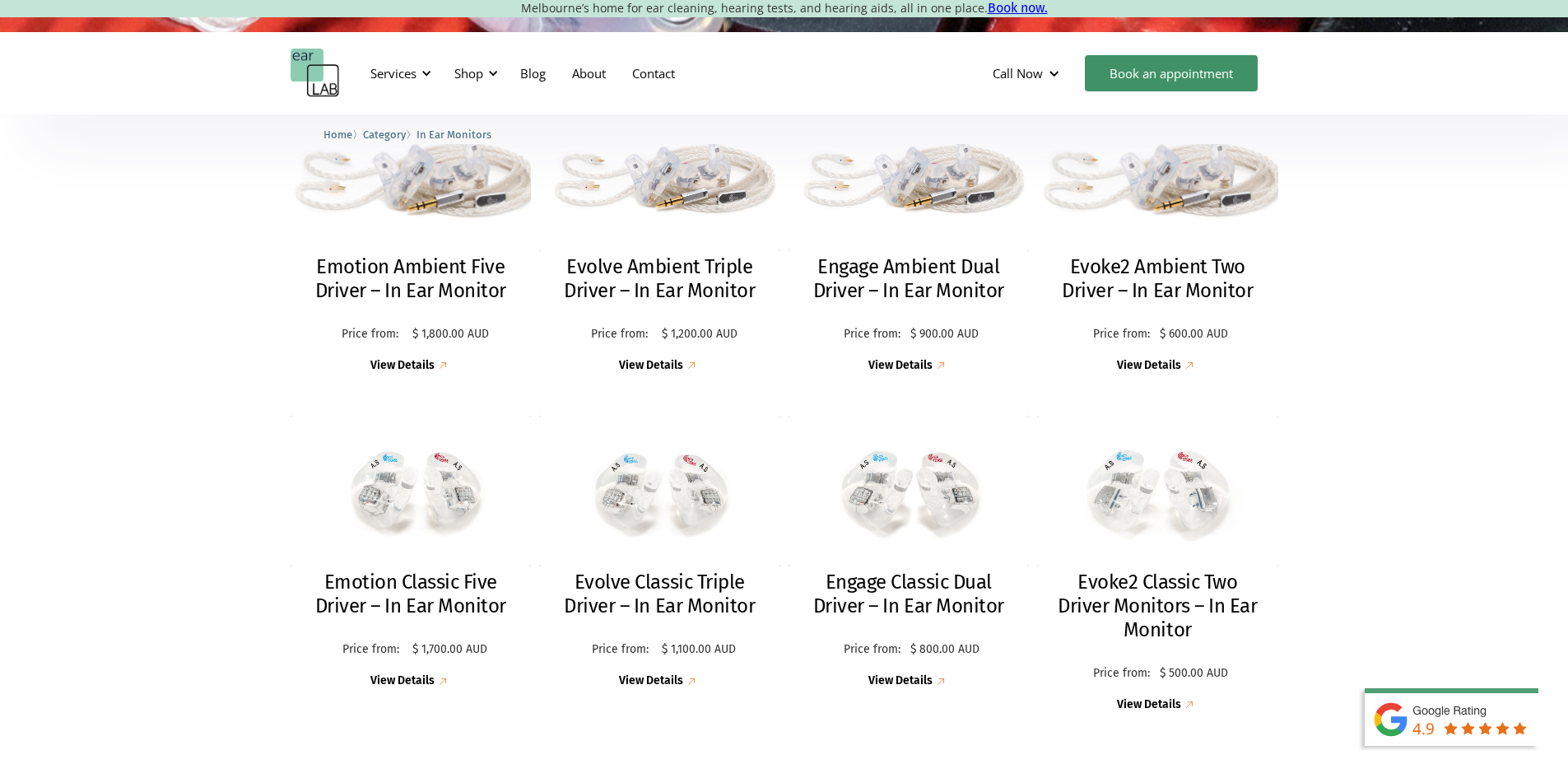
click at [1434, 388] on div "Emotion Ambient Five Driver – In Ear Monitor Price from: $ 1,800.00 AUD Price: …" at bounding box center [784, 406] width 1568 height 712
